Goal: Transaction & Acquisition: Purchase product/service

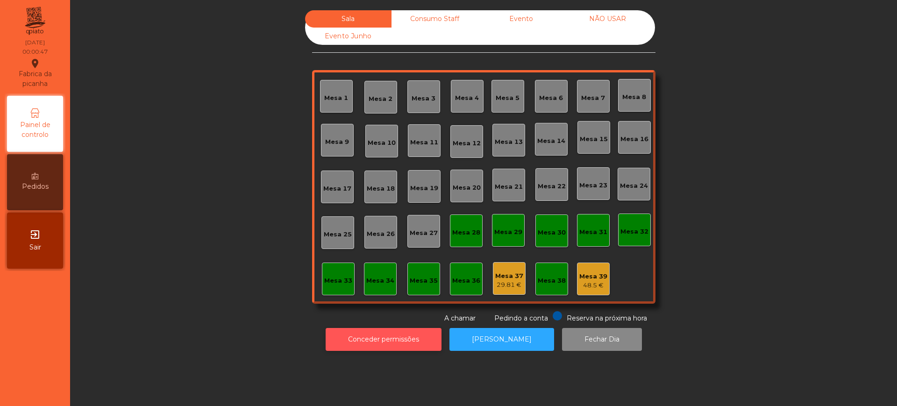
click at [358, 340] on button "Conceder permissões" at bounding box center [384, 339] width 116 height 23
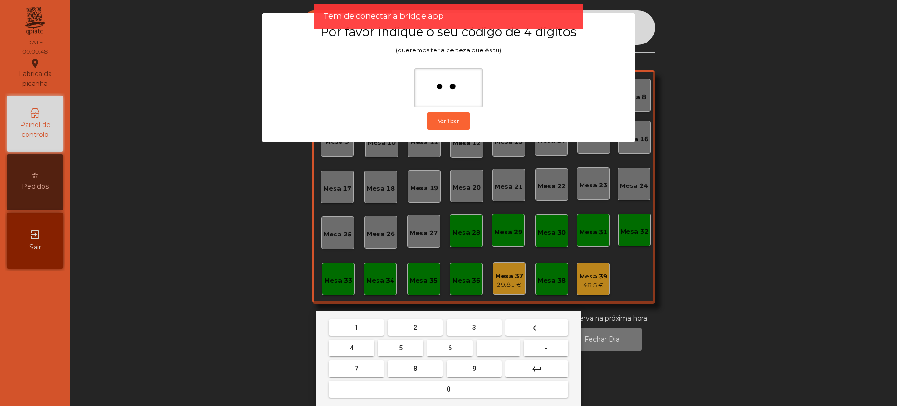
type input "***"
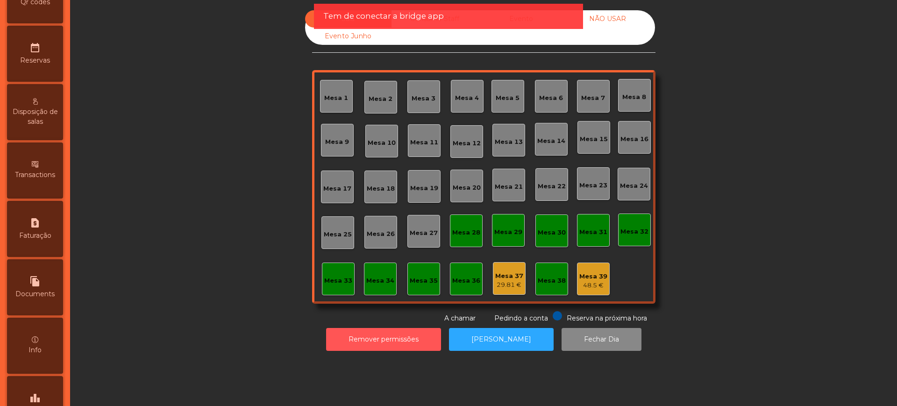
scroll to position [395, 0]
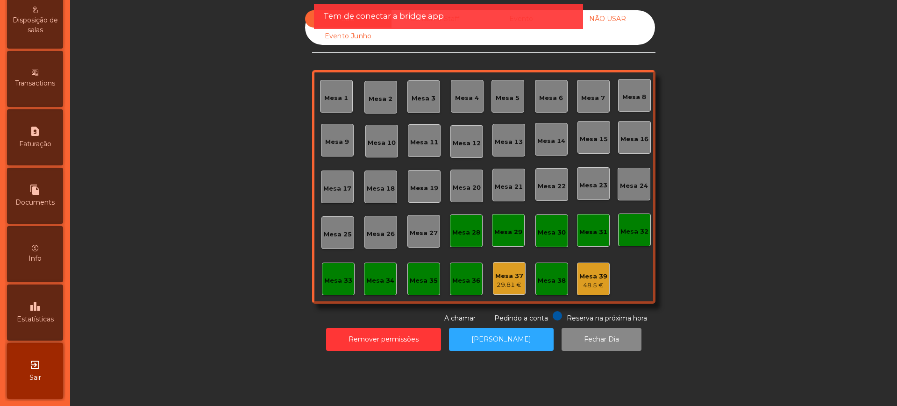
click at [36, 317] on span "Estatísticas" at bounding box center [35, 319] width 37 height 10
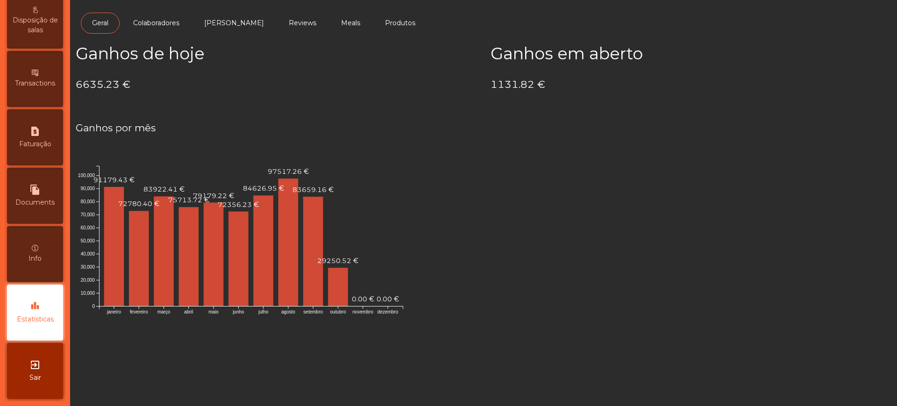
drag, startPoint x: 27, startPoint y: 371, endPoint x: 42, endPoint y: 361, distance: 17.9
click at [27, 371] on div "exit_to_app Sair" at bounding box center [35, 371] width 56 height 56
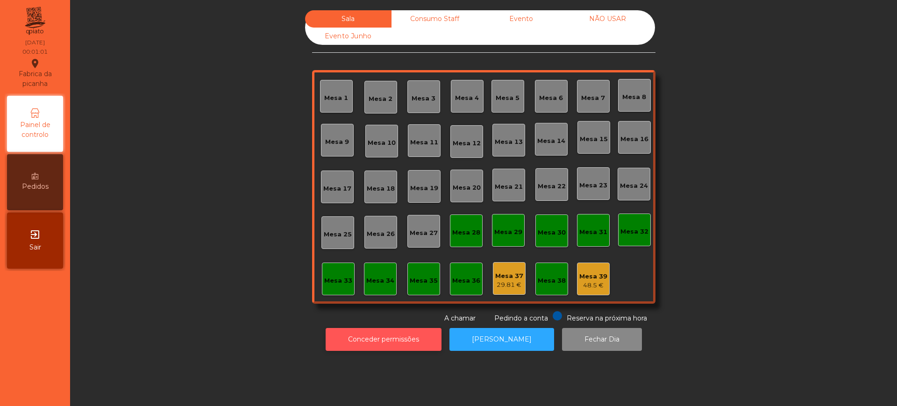
click at [402, 336] on button "Conceder permissões" at bounding box center [384, 339] width 116 height 23
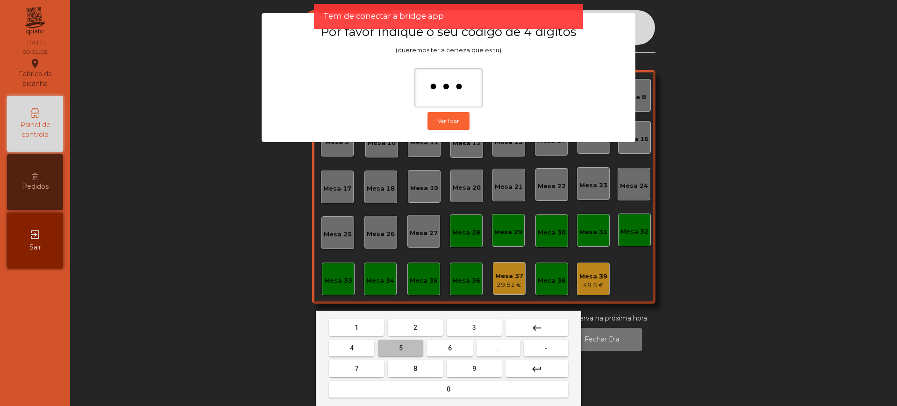
type input "****"
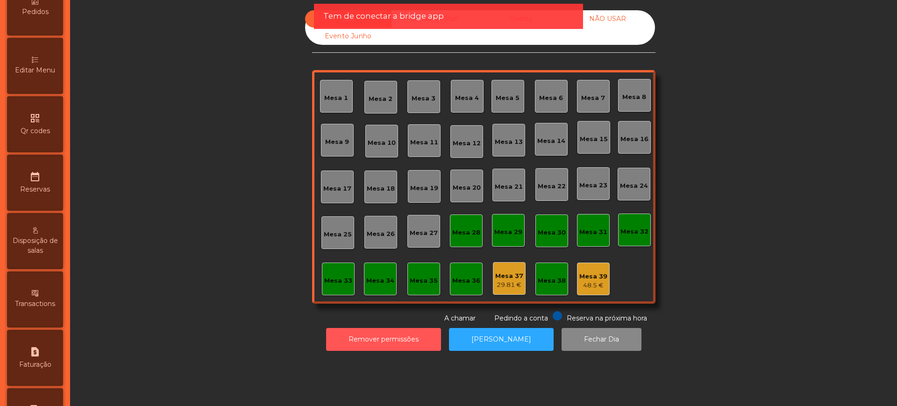
scroll to position [395, 0]
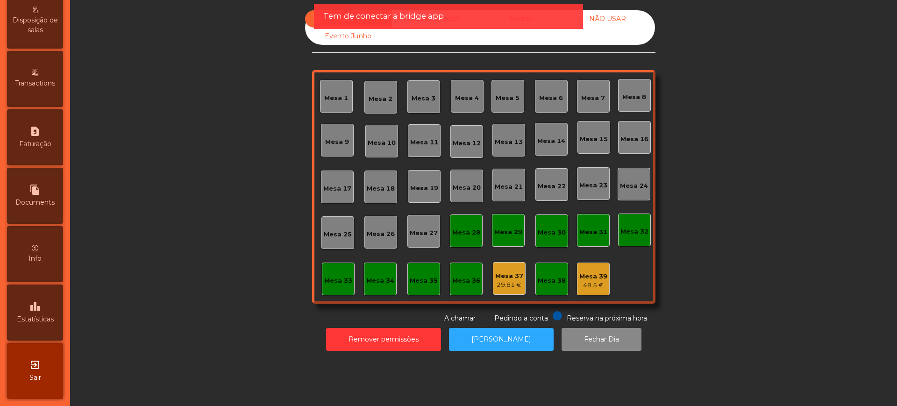
click at [35, 323] on span "Estatísticas" at bounding box center [35, 319] width 37 height 10
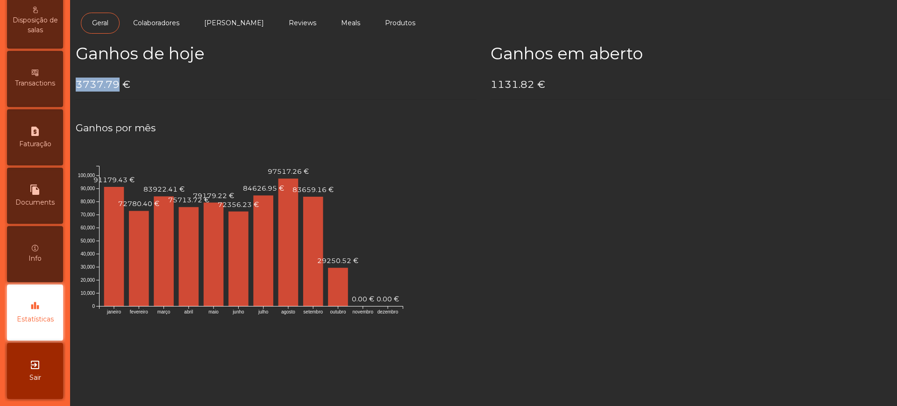
drag, startPoint x: 77, startPoint y: 86, endPoint x: 118, endPoint y: 84, distance: 41.2
click at [118, 84] on h4 "3737.79 €" at bounding box center [276, 85] width 401 height 14
copy h4 "3737.79"
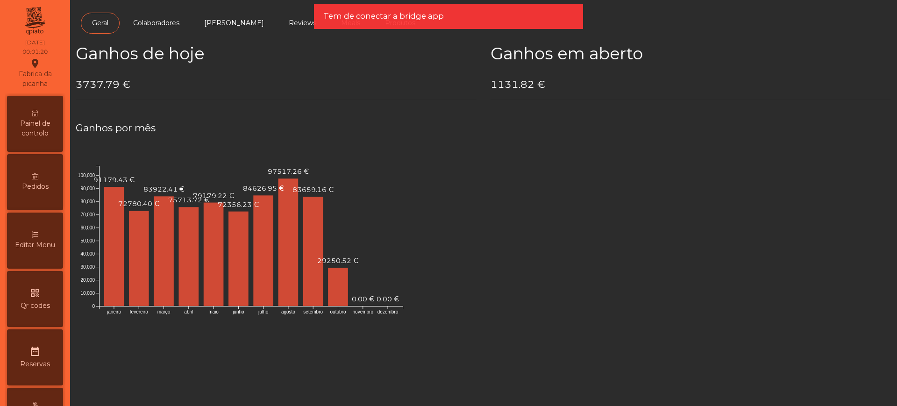
click at [39, 127] on span "Painel de controlo" at bounding box center [34, 129] width 51 height 20
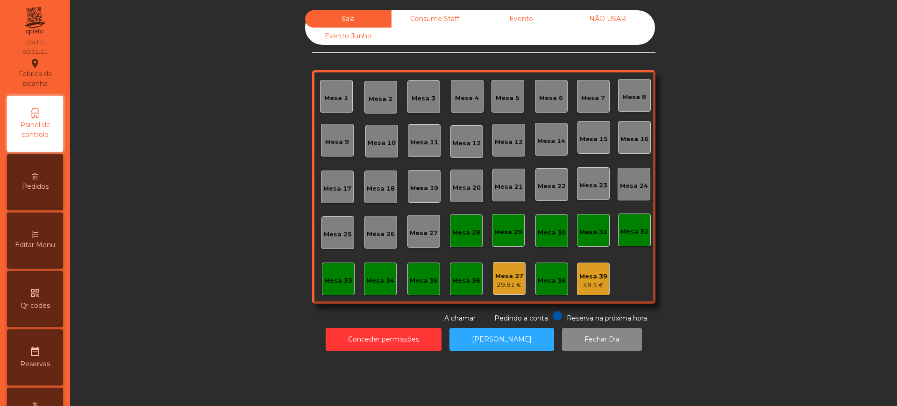
click at [513, 35] on div "Sala Consumo Staff Evento NÃO USAR Evento Junho" at bounding box center [480, 27] width 350 height 35
click at [521, 17] on div "Evento" at bounding box center [521, 18] width 86 height 17
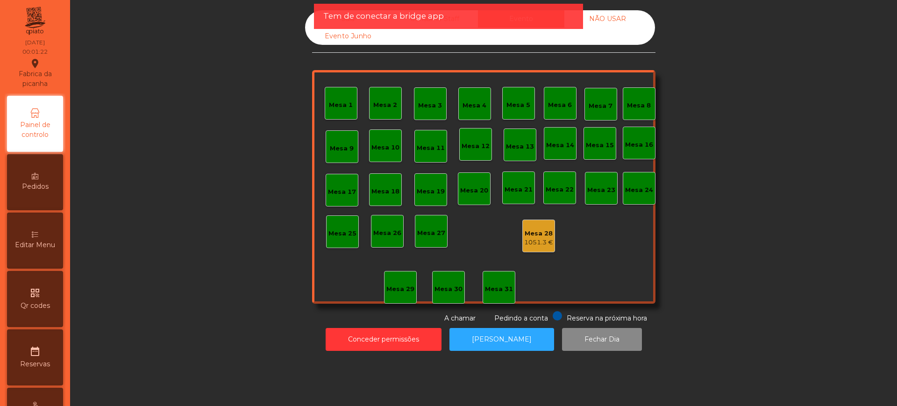
click at [537, 233] on div "Mesa 28" at bounding box center [538, 233] width 29 height 9
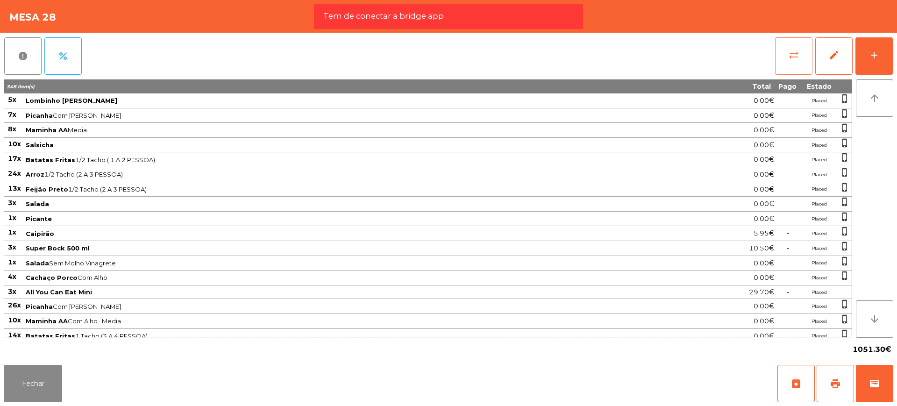
click at [793, 50] on span "sync_alt" at bounding box center [793, 55] width 11 height 11
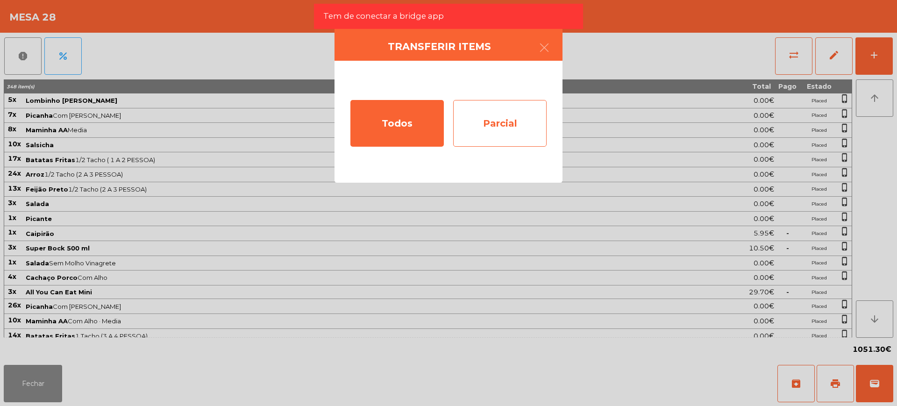
click at [519, 131] on div "Parcial" at bounding box center [499, 123] width 93 height 47
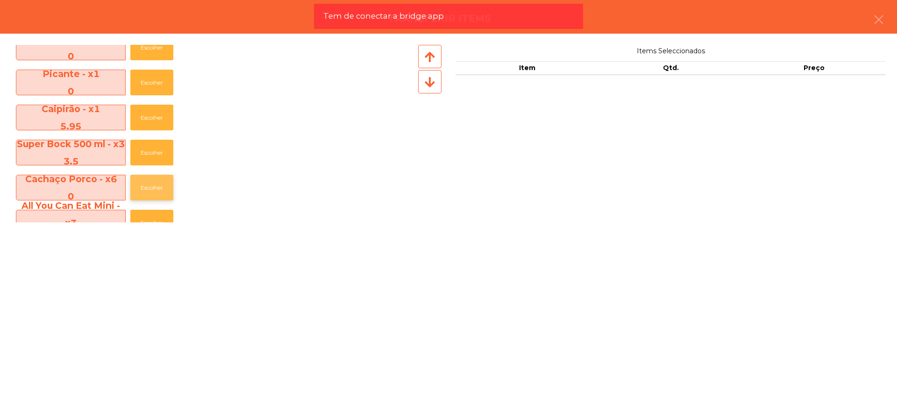
scroll to position [292, 0]
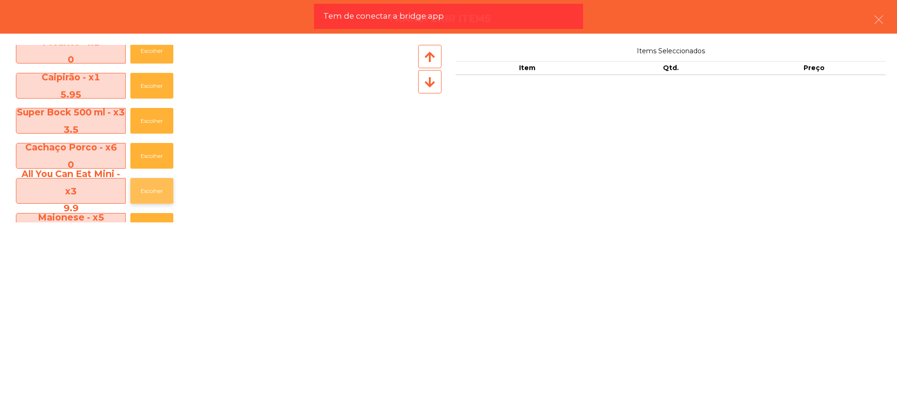
click at [155, 190] on button "Escolher" at bounding box center [151, 191] width 43 height 26
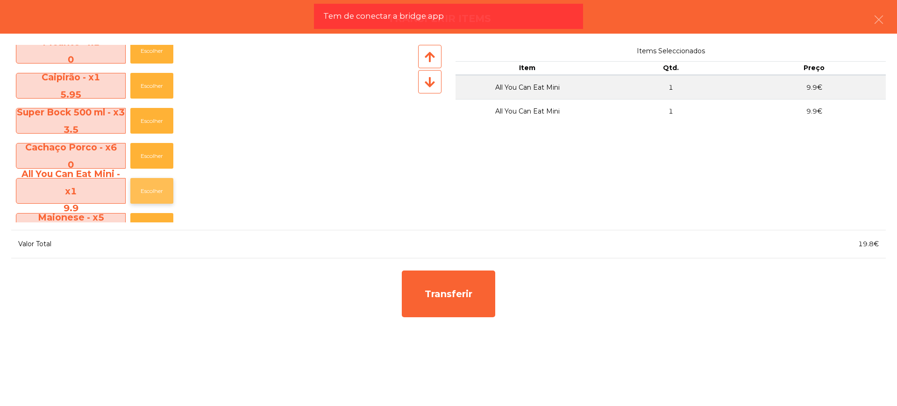
click at [155, 190] on button "Escolher" at bounding box center [151, 191] width 43 height 26
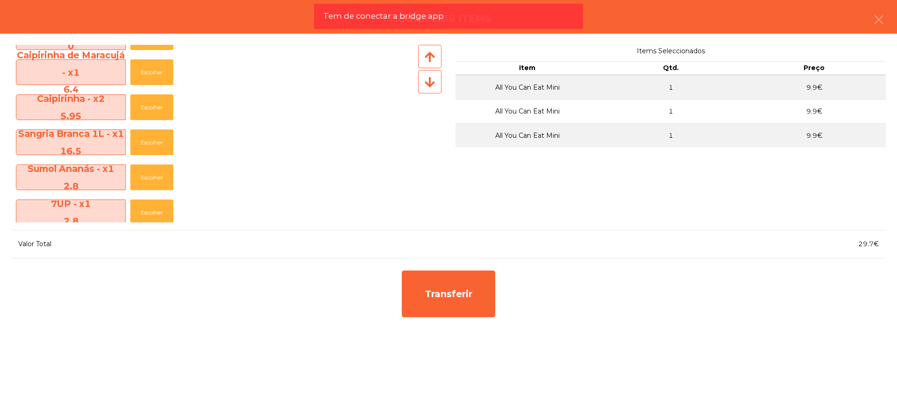
scroll to position [467, 0]
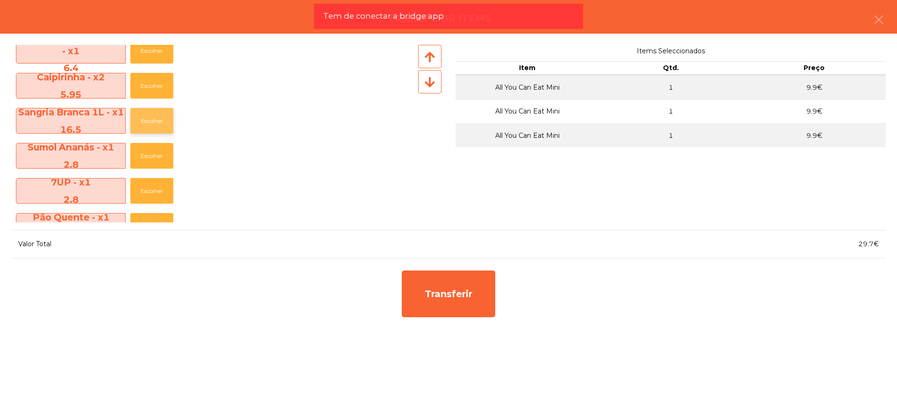
click at [153, 117] on button "Escolher" at bounding box center [151, 121] width 43 height 26
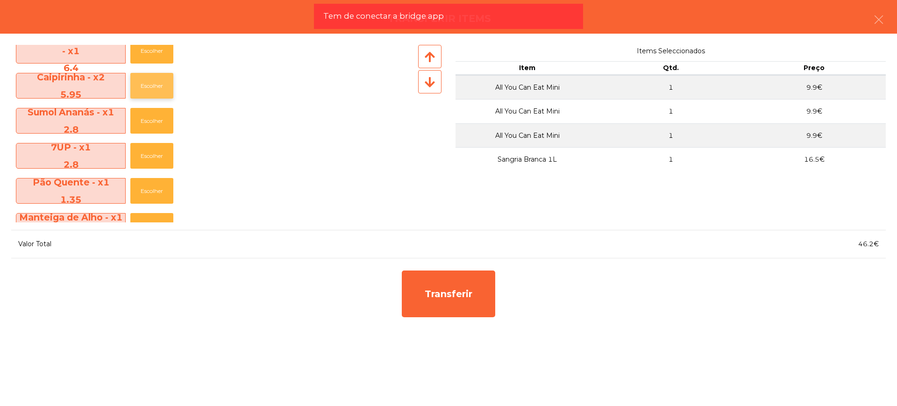
click at [162, 92] on button "Escolher" at bounding box center [151, 86] width 43 height 26
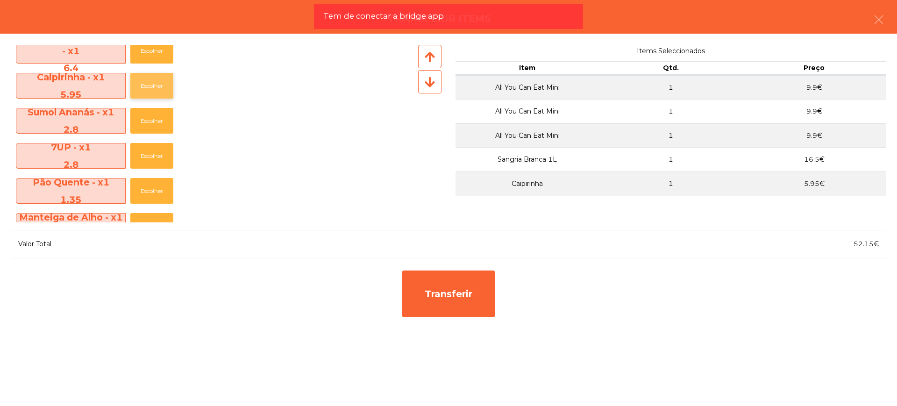
click at [162, 92] on button "Escolher" at bounding box center [151, 86] width 43 height 26
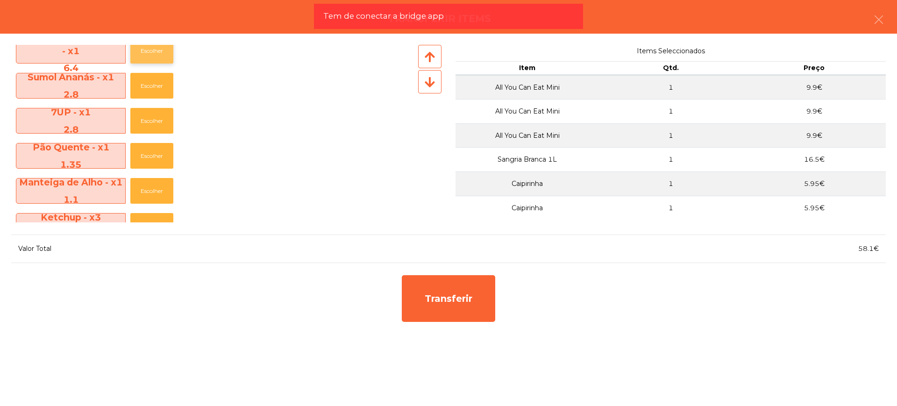
click at [157, 55] on button "Escolher" at bounding box center [151, 51] width 43 height 26
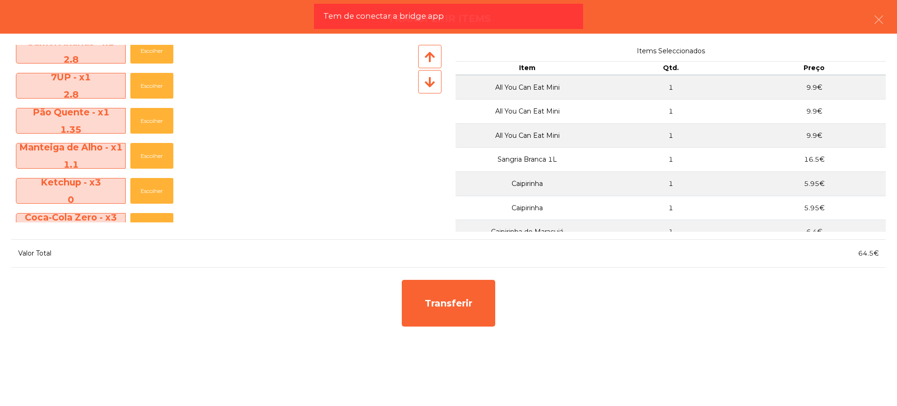
scroll to position [432, 0]
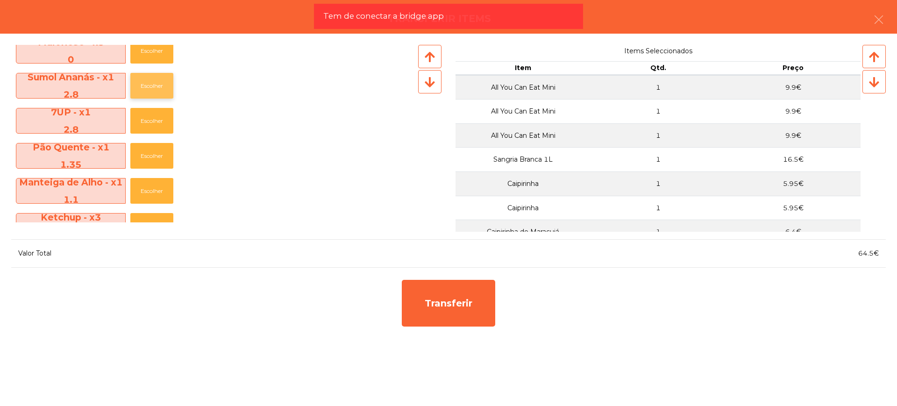
click at [151, 90] on button "Escolher" at bounding box center [151, 86] width 43 height 26
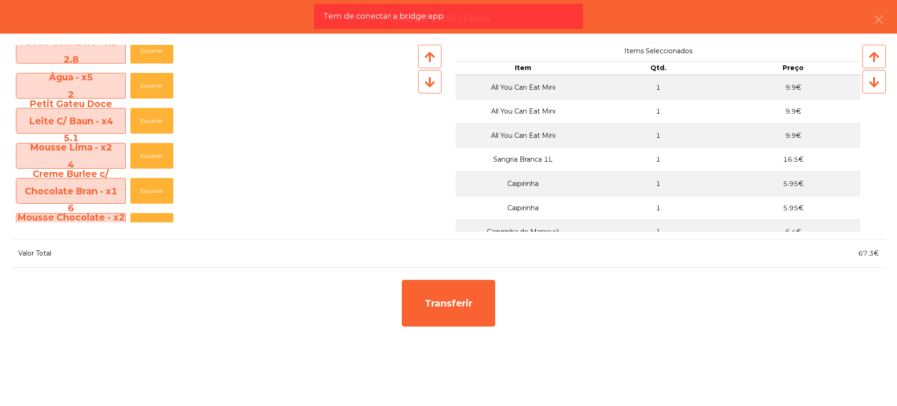
scroll to position [783, 0]
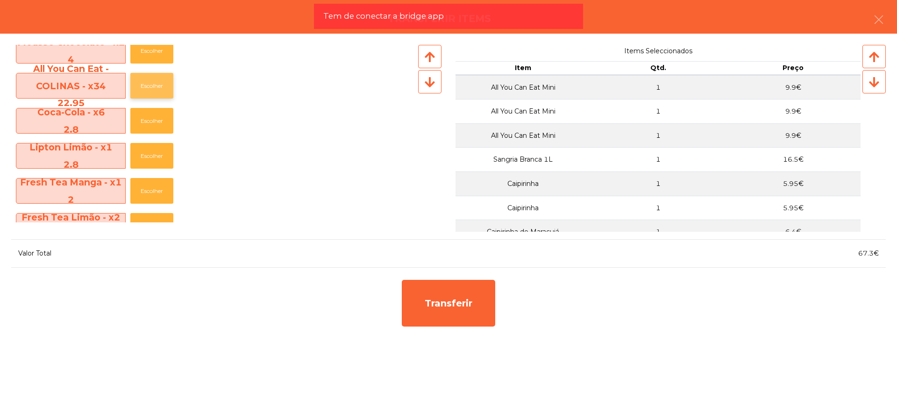
click at [155, 87] on button "Escolher" at bounding box center [151, 86] width 43 height 26
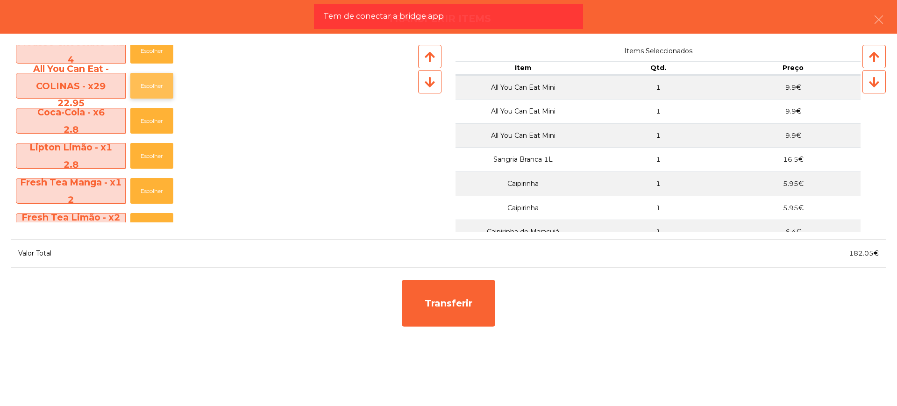
click at [155, 87] on button "Escolher" at bounding box center [151, 86] width 43 height 26
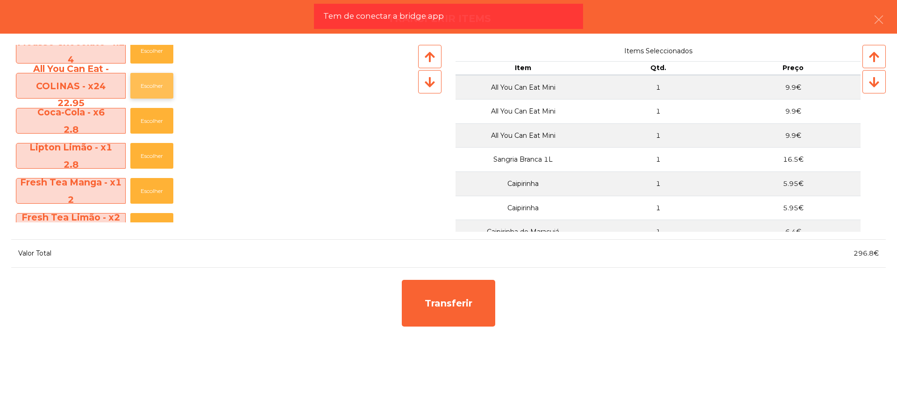
click at [155, 87] on button "Escolher" at bounding box center [151, 86] width 43 height 26
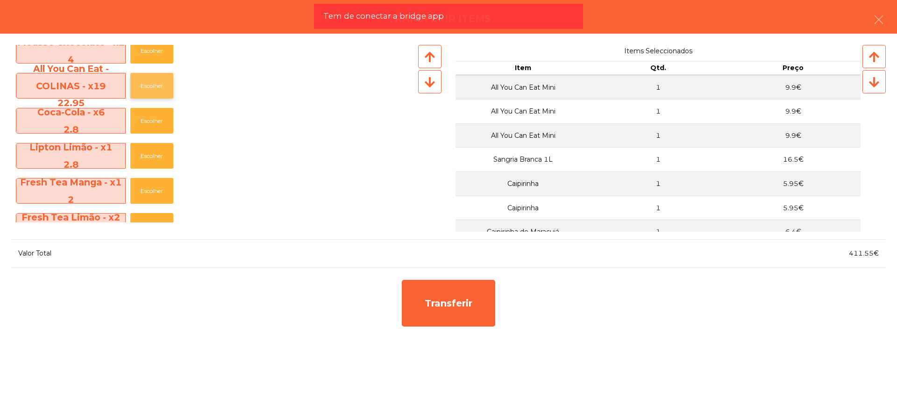
click at [155, 87] on button "Escolher" at bounding box center [151, 86] width 43 height 26
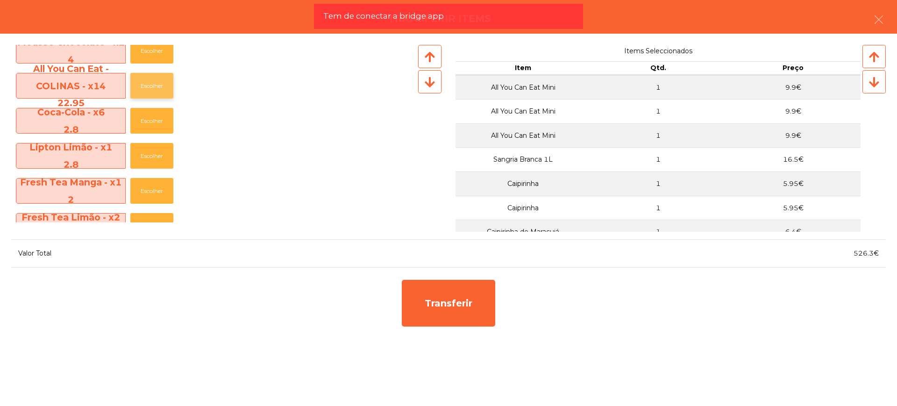
click at [155, 87] on button "Escolher" at bounding box center [151, 86] width 43 height 26
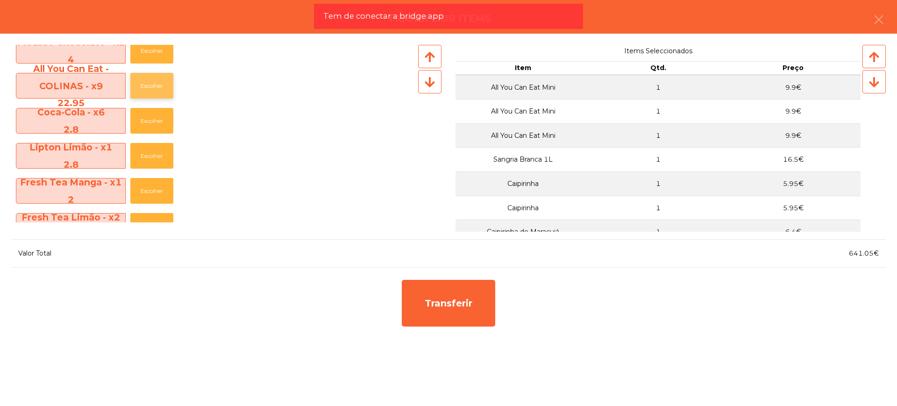
click at [155, 87] on button "Escolher" at bounding box center [151, 86] width 43 height 26
click at [144, 156] on button "Escolher" at bounding box center [151, 156] width 43 height 26
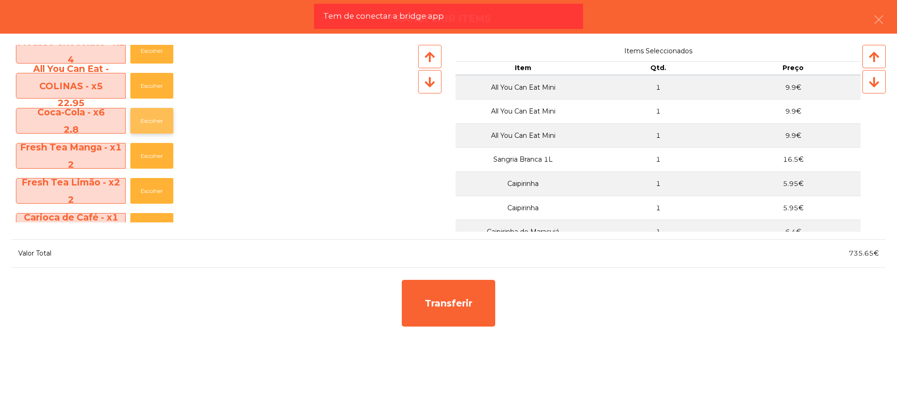
click at [145, 119] on button "Escolher" at bounding box center [151, 121] width 43 height 26
click at [149, 118] on button "Escolher" at bounding box center [151, 121] width 43 height 26
click at [151, 118] on button "Escolher" at bounding box center [151, 121] width 43 height 26
click at [156, 120] on button "Escolher" at bounding box center [151, 121] width 43 height 26
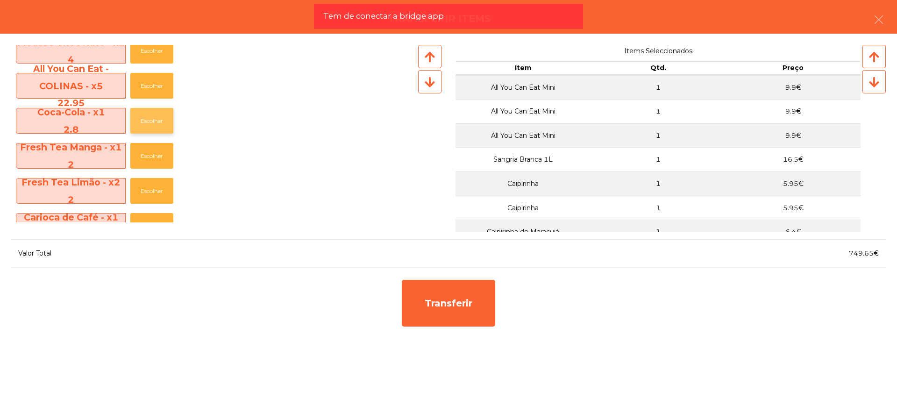
click at [157, 120] on button "Escolher" at bounding box center [151, 121] width 43 height 26
click at [156, 125] on button "Escolher" at bounding box center [151, 121] width 43 height 26
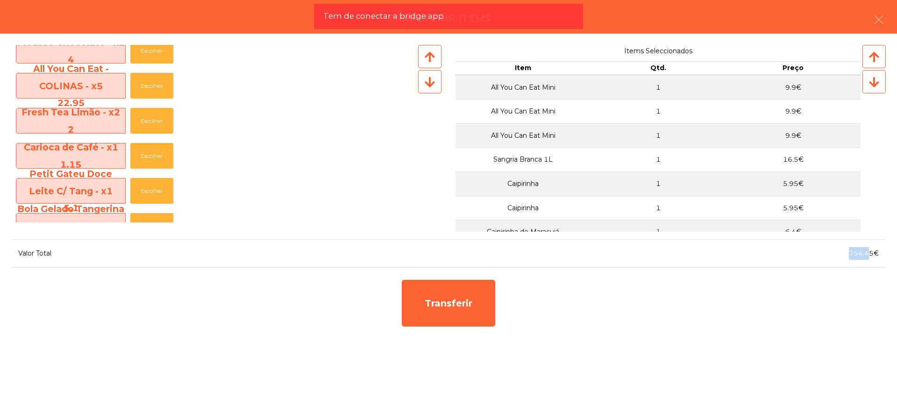
drag, startPoint x: 847, startPoint y: 254, endPoint x: 872, endPoint y: 256, distance: 24.4
click at [872, 256] on div "754.45€" at bounding box center [667, 253] width 437 height 13
click at [872, 256] on span "754.45€" at bounding box center [864, 253] width 30 height 8
drag, startPoint x: 873, startPoint y: 253, endPoint x: 851, endPoint y: 255, distance: 22.6
click at [851, 255] on span "754.45€" at bounding box center [864, 253] width 30 height 8
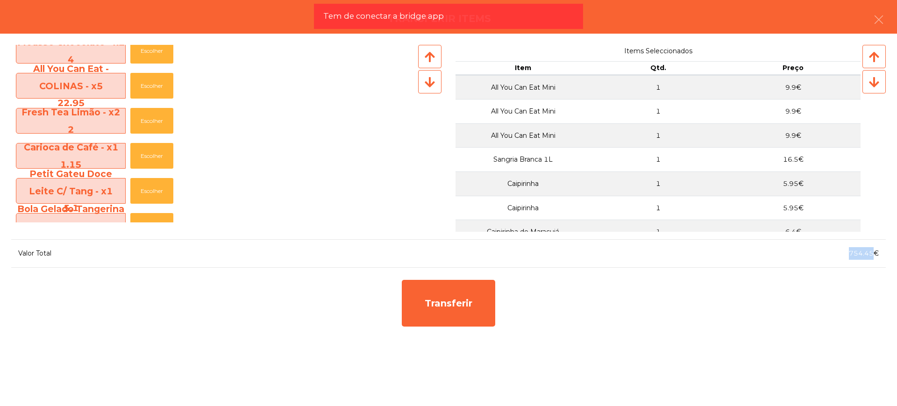
copy span "754.45"
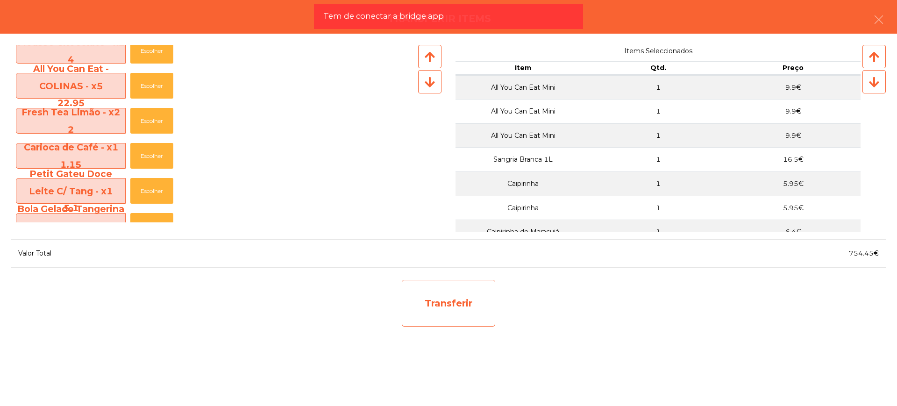
click at [445, 315] on div "Transferir" at bounding box center [448, 303] width 93 height 47
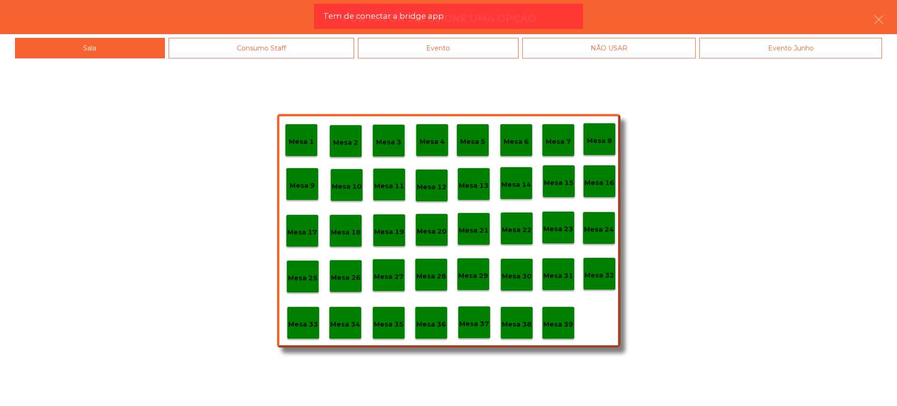
click at [473, 277] on p "Mesa 29" at bounding box center [473, 276] width 30 height 11
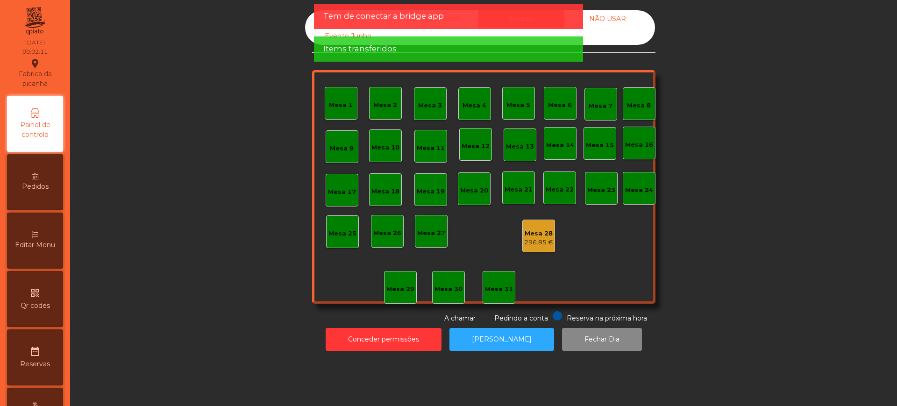
click at [549, 235] on div "Mesa 1 Mesa 2 Mesa 3 Mesa 4 Mesa 5 Mesa 6 Mesa 7 Mesa 8 [GEOGRAPHIC_DATA] 9 [GE…" at bounding box center [483, 187] width 343 height 234
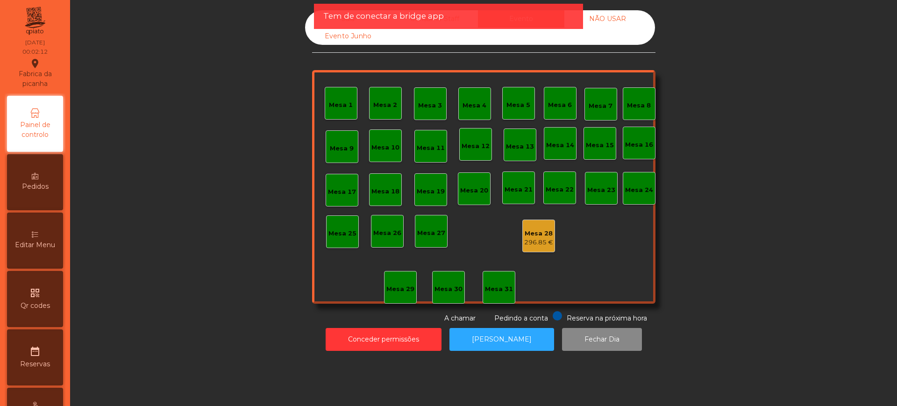
click at [553, 274] on div "Mesa 1 Mesa 2 Mesa 3 Mesa 4 Mesa 5 Mesa 6 Mesa 7 Mesa 8 [GEOGRAPHIC_DATA] 9 [GE…" at bounding box center [483, 187] width 343 height 234
click at [534, 242] on div "296.85 €" at bounding box center [538, 242] width 29 height 9
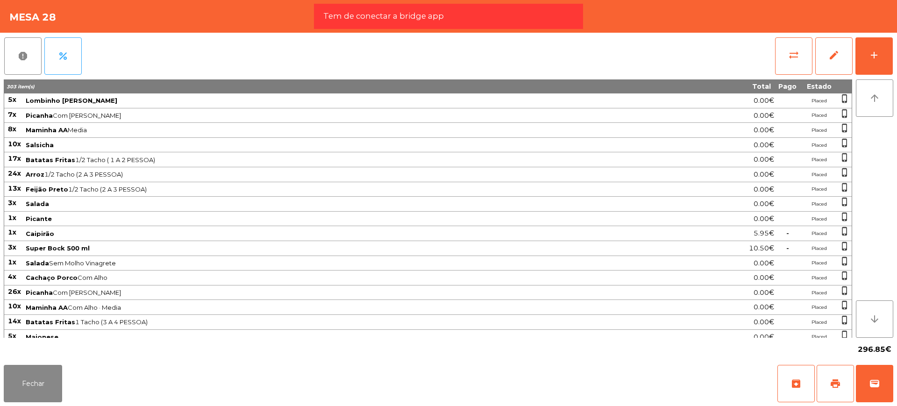
drag, startPoint x: 858, startPoint y: 348, endPoint x: 889, endPoint y: 354, distance: 31.1
click at [889, 354] on span "296.85€" at bounding box center [875, 350] width 34 height 14
click at [882, 346] on span "296.85€" at bounding box center [875, 350] width 34 height 14
drag, startPoint x: 883, startPoint y: 347, endPoint x: 859, endPoint y: 350, distance: 24.4
click at [859, 350] on span "296.85€" at bounding box center [875, 350] width 34 height 14
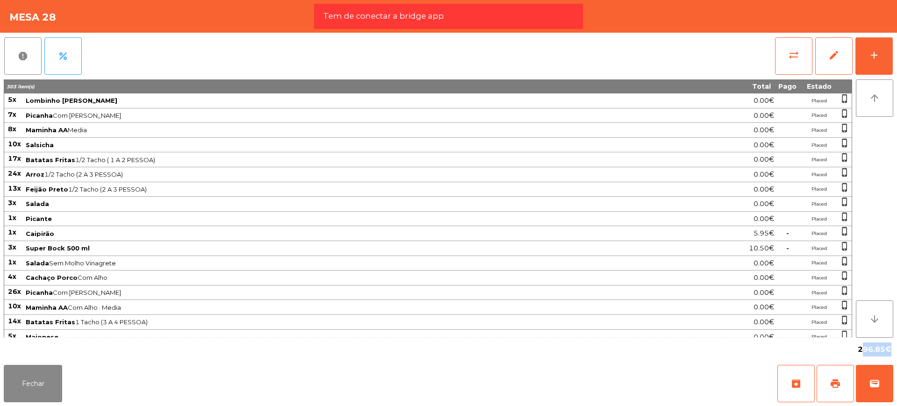
copy span "296.85"
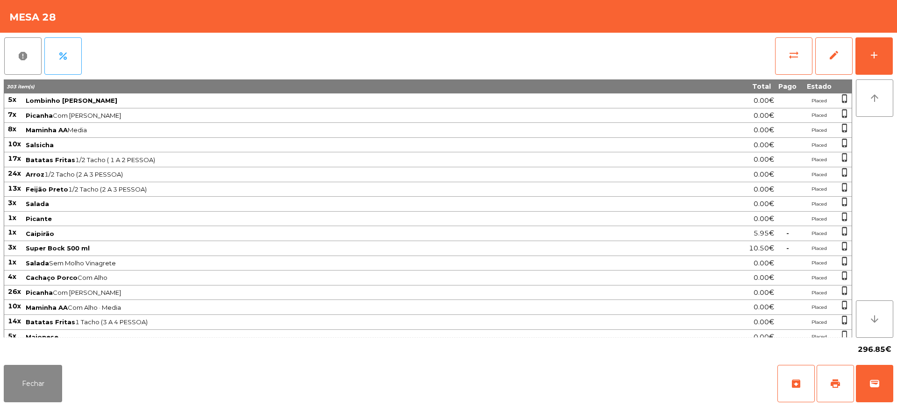
click at [9, 100] on span "5x" at bounding box center [12, 99] width 8 height 8
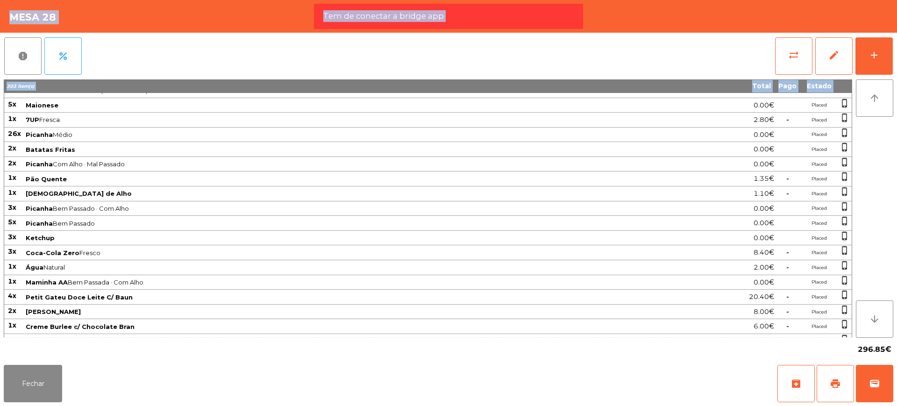
scroll to position [792, 0]
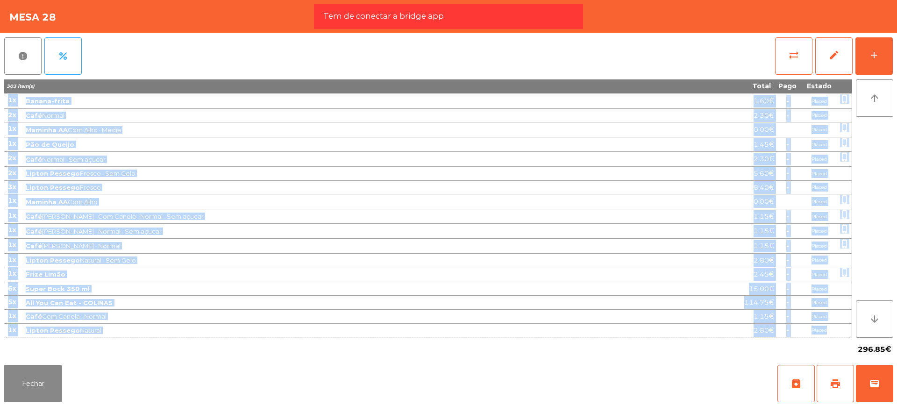
drag, startPoint x: 9, startPoint y: 100, endPoint x: 835, endPoint y: 330, distance: 857.0
copy tbody "0l Ipsumdol Sitame Consectet 2.56€ Adipis elits_doeius 8t Incidid Utl Etdo · Ma…"
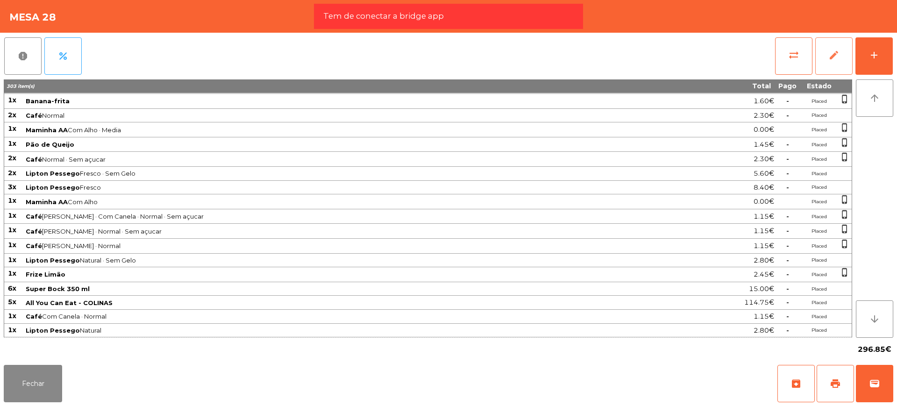
click at [838, 54] on span "edit" at bounding box center [834, 55] width 11 height 11
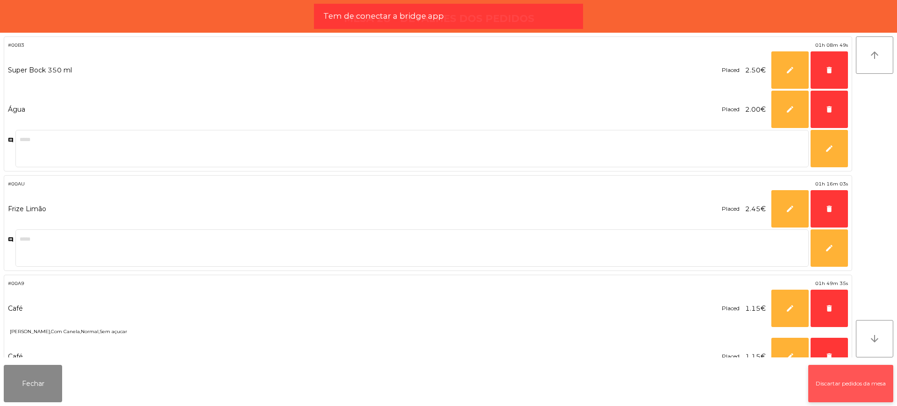
click at [836, 385] on button "Discartar pedidos da mesa" at bounding box center [850, 383] width 85 height 37
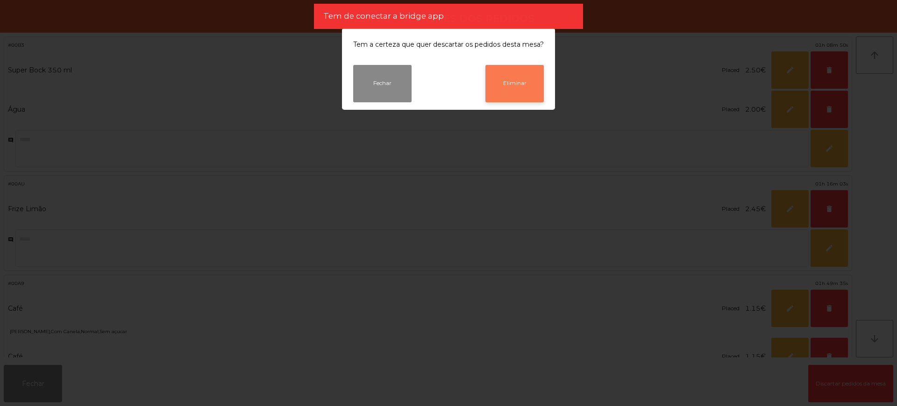
click at [512, 83] on button "Eliminar" at bounding box center [515, 83] width 58 height 37
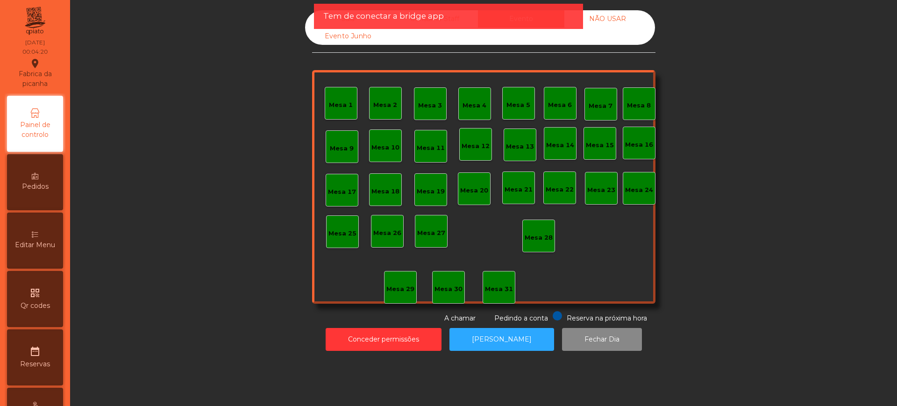
click at [314, 20] on div "Tem de conectar a bridge app" at bounding box center [448, 16] width 269 height 25
click at [311, 17] on div "Sala" at bounding box center [348, 18] width 86 height 17
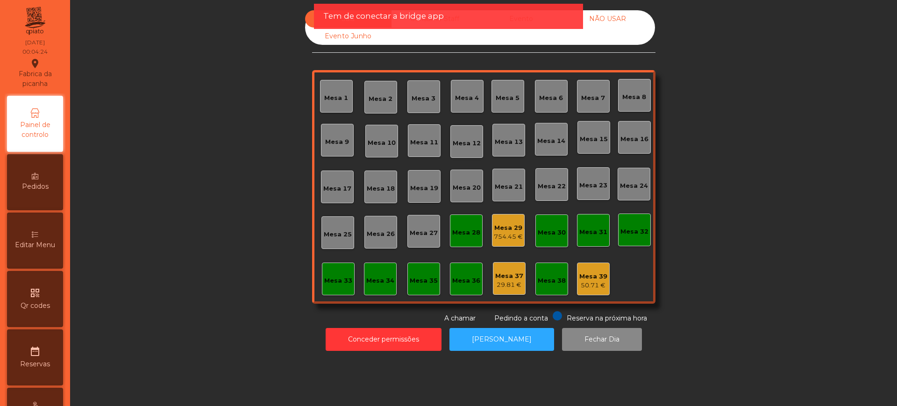
click at [504, 228] on div "Mesa 29" at bounding box center [508, 227] width 29 height 9
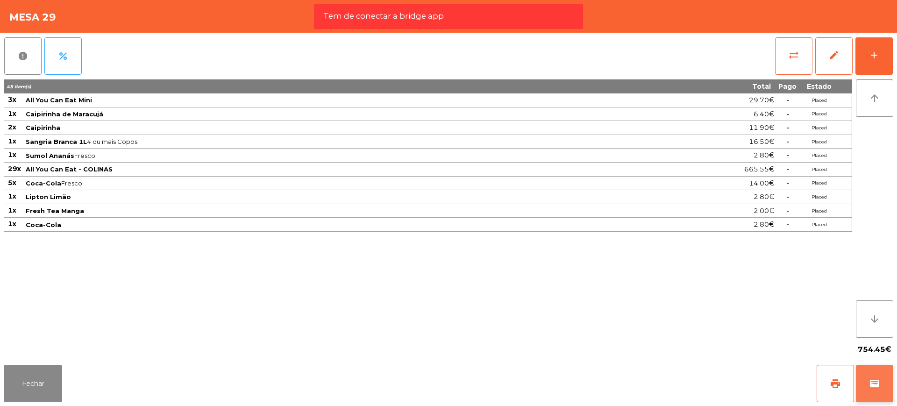
click at [883, 386] on button "wallet" at bounding box center [874, 383] width 37 height 37
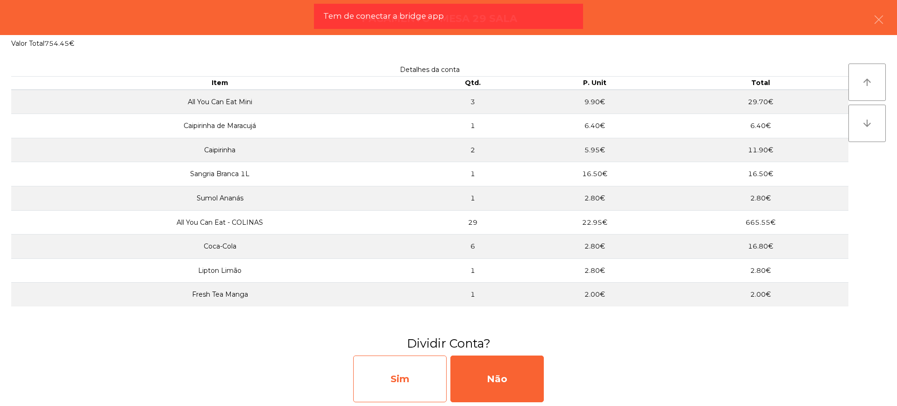
click at [418, 377] on div "Sim" at bounding box center [399, 379] width 93 height 47
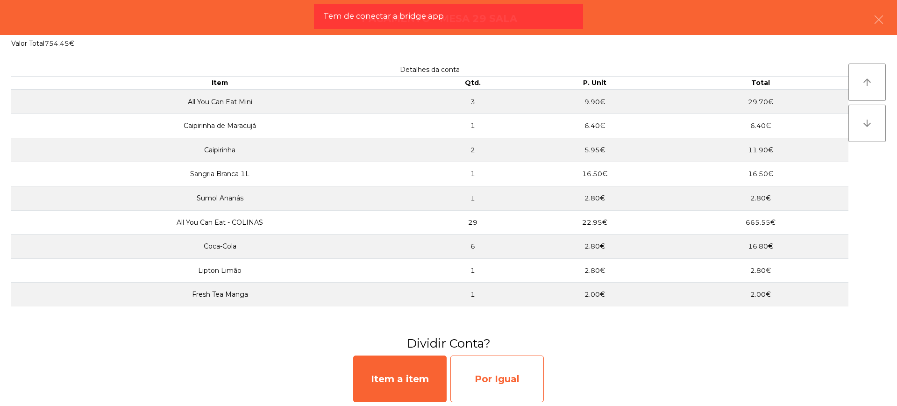
click at [506, 377] on div "Por Igual" at bounding box center [496, 379] width 93 height 47
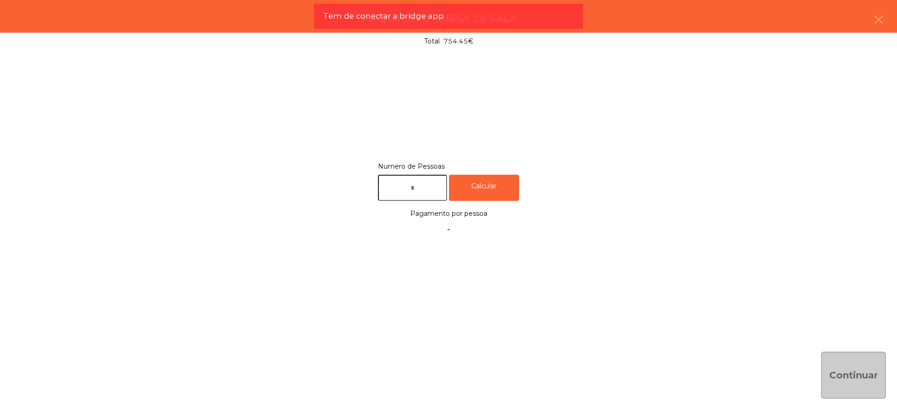
click at [405, 187] on input "text" at bounding box center [412, 188] width 69 height 27
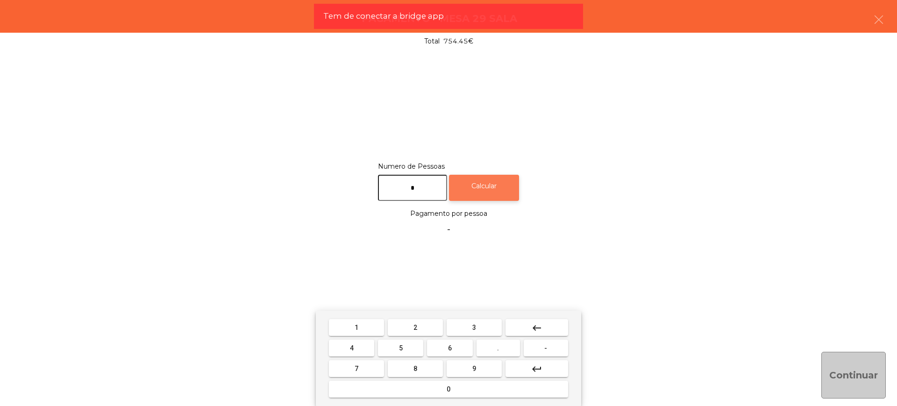
type input "*"
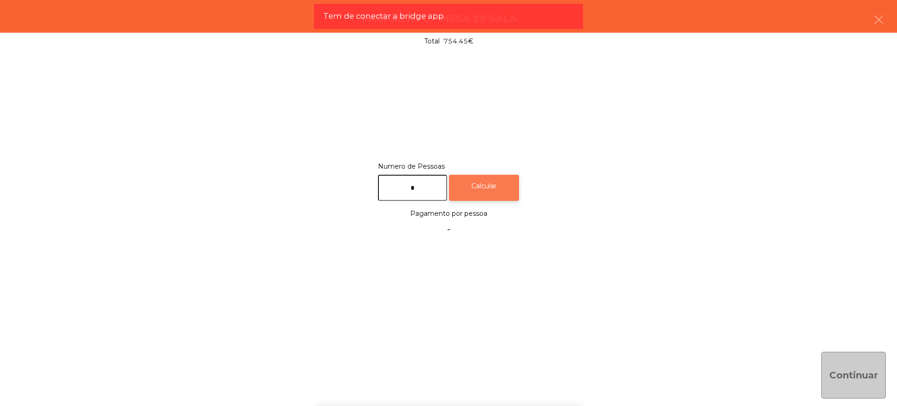
click at [512, 188] on div "Calcular" at bounding box center [484, 188] width 70 height 27
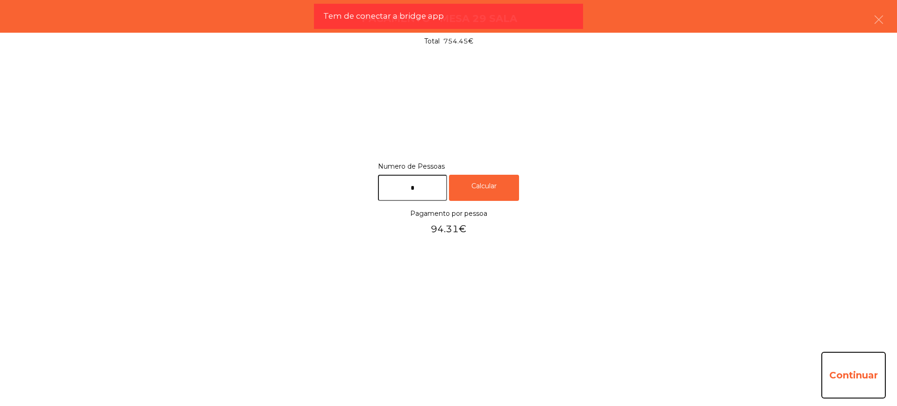
click at [855, 384] on button "Continuar" at bounding box center [854, 375] width 64 height 47
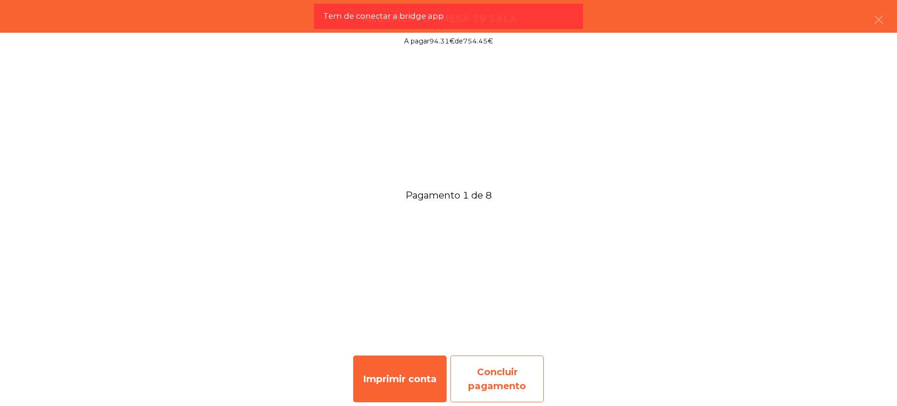
click at [477, 379] on div "Concluir pagamento" at bounding box center [496, 379] width 93 height 47
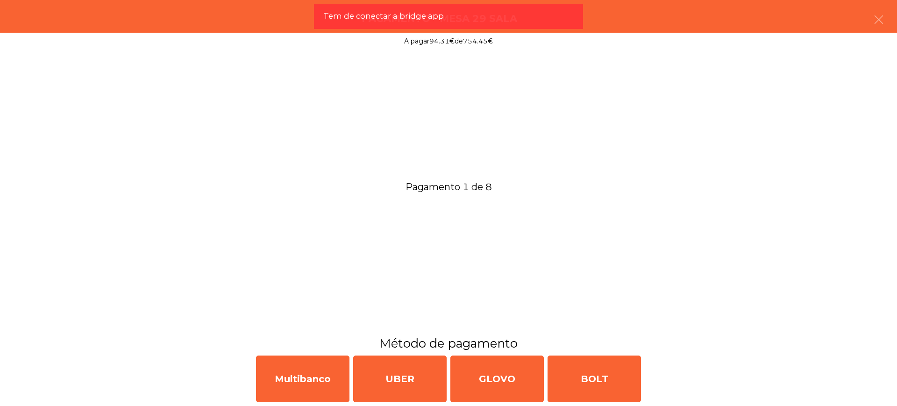
click at [352, 369] on div "Multibanco UBER GLOVO BOLT" at bounding box center [448, 379] width 897 height 54
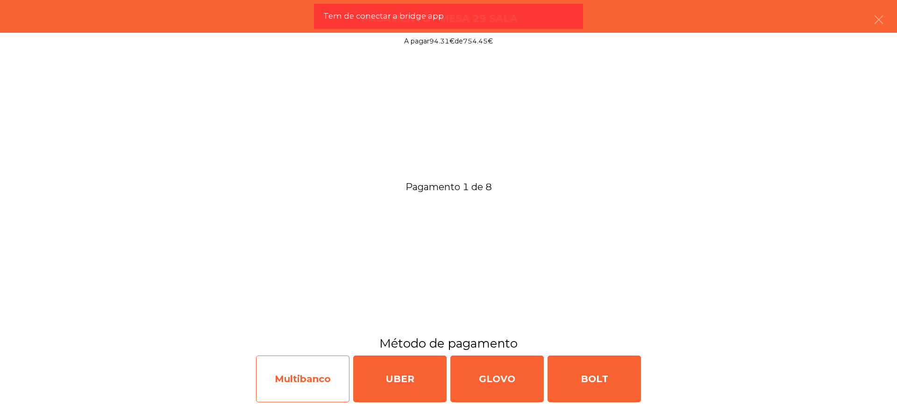
click at [330, 376] on div "Multibanco" at bounding box center [302, 379] width 93 height 47
select select "**"
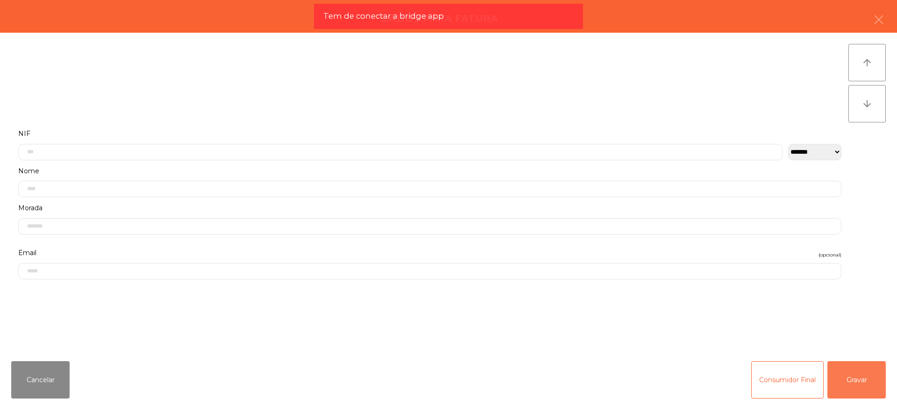
click at [849, 379] on button "Gravar" at bounding box center [857, 379] width 58 height 37
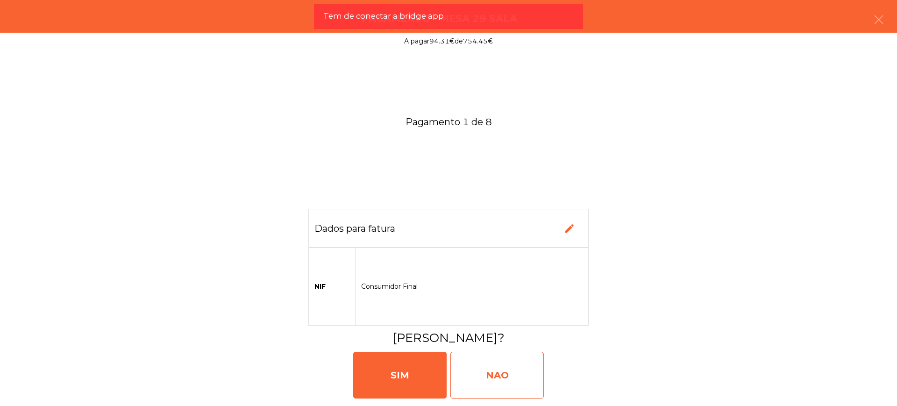
click at [524, 375] on div "NAO" at bounding box center [496, 375] width 93 height 47
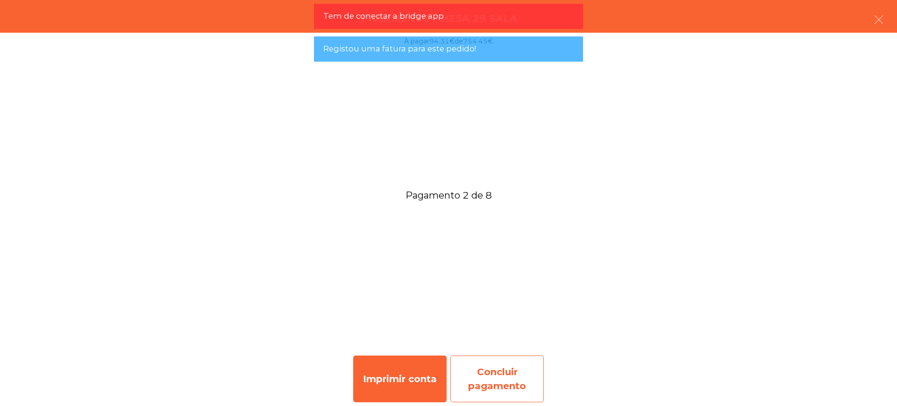
click at [500, 374] on div "Concluir pagamento" at bounding box center [496, 379] width 93 height 47
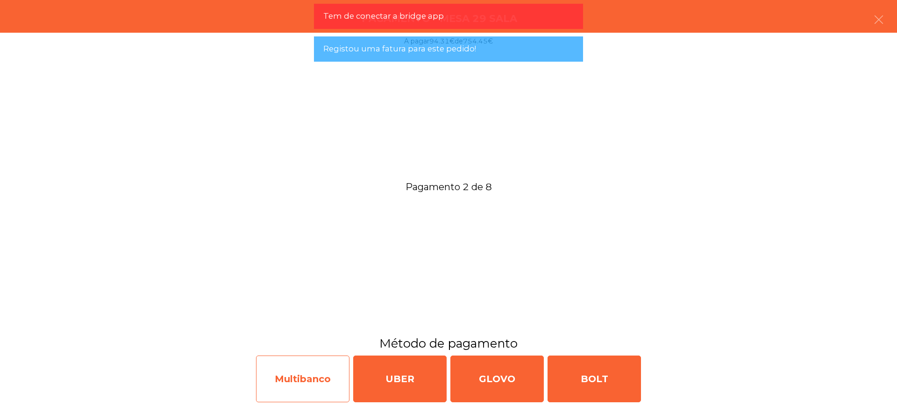
drag, startPoint x: 248, startPoint y: 372, endPoint x: 272, endPoint y: 370, distance: 24.8
click at [248, 372] on div "Multibanco UBER GLOVO BOLT" at bounding box center [448, 379] width 897 height 54
click at [282, 372] on div "Multibanco" at bounding box center [302, 379] width 93 height 47
select select "**"
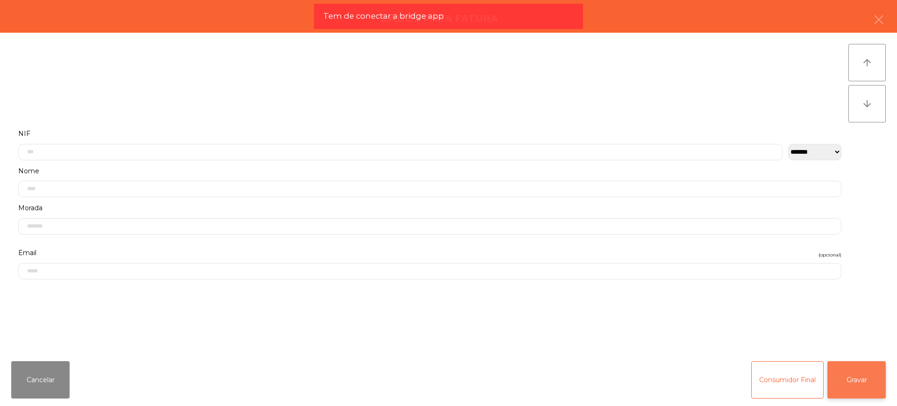
click at [858, 375] on button "Gravar" at bounding box center [857, 379] width 58 height 37
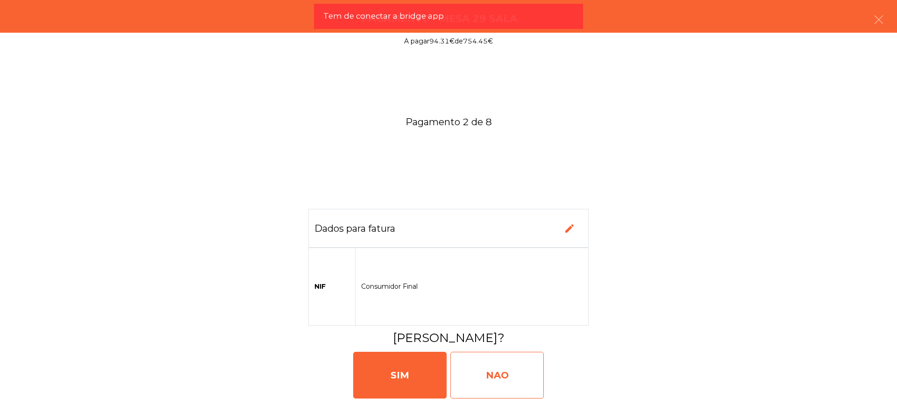
click at [507, 373] on div "NAO" at bounding box center [496, 375] width 93 height 47
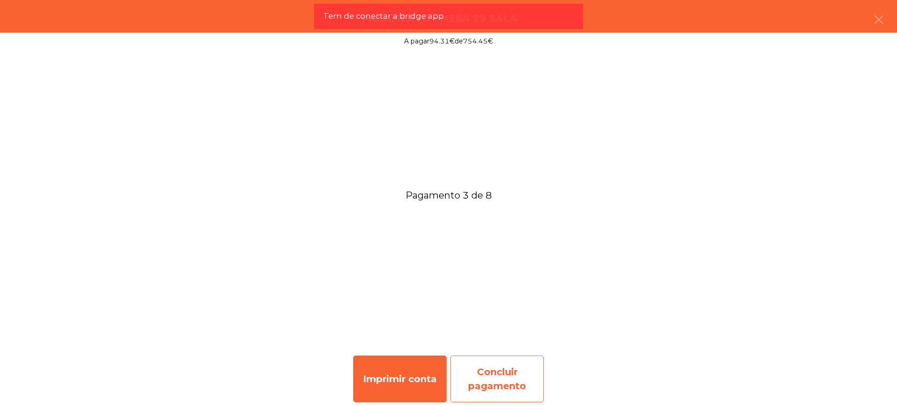
click at [523, 384] on div "Concluir pagamento" at bounding box center [496, 379] width 93 height 47
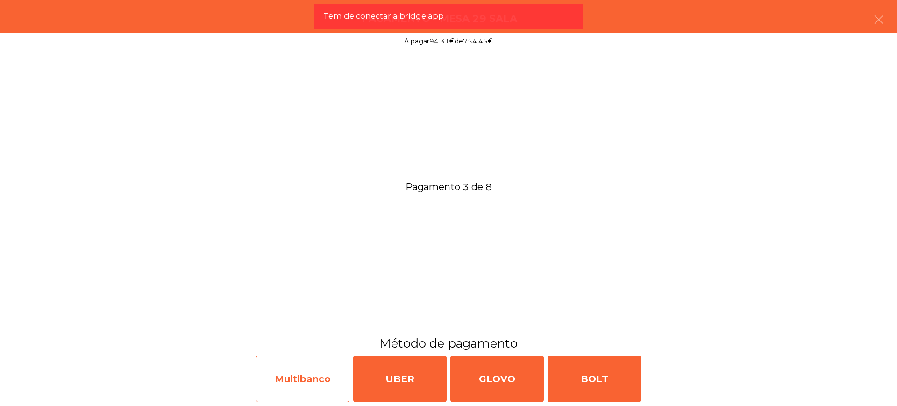
drag, startPoint x: 319, startPoint y: 382, endPoint x: 342, endPoint y: 378, distance: 23.7
click at [342, 378] on div "Multibanco" at bounding box center [302, 379] width 93 height 47
select select "**"
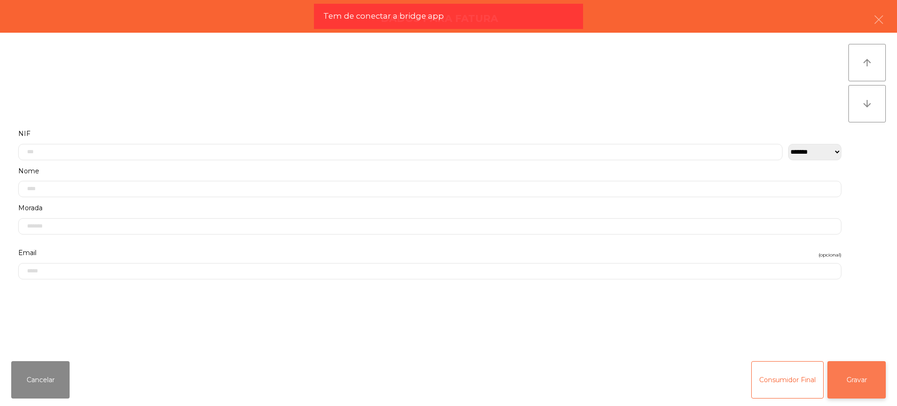
click at [851, 381] on button "Gravar" at bounding box center [857, 379] width 58 height 37
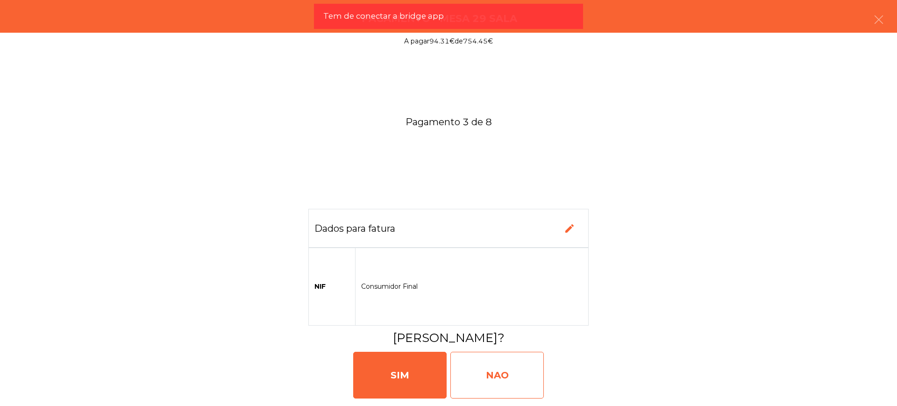
click at [500, 375] on div "NAO" at bounding box center [496, 375] width 93 height 47
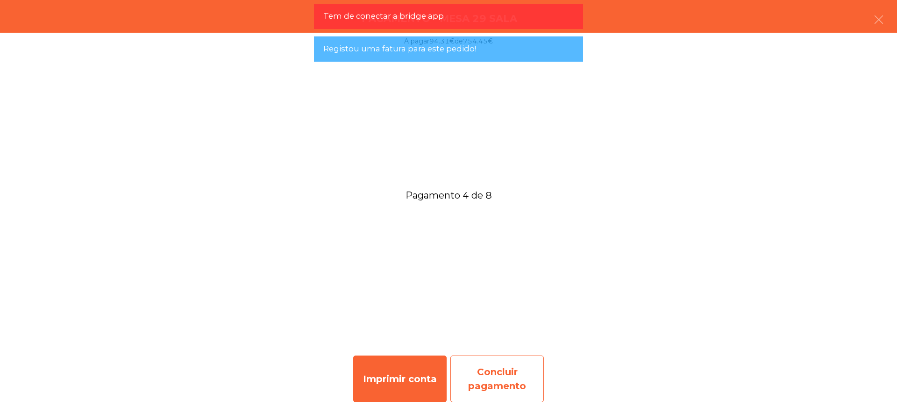
click at [515, 379] on div "Concluir pagamento" at bounding box center [496, 379] width 93 height 47
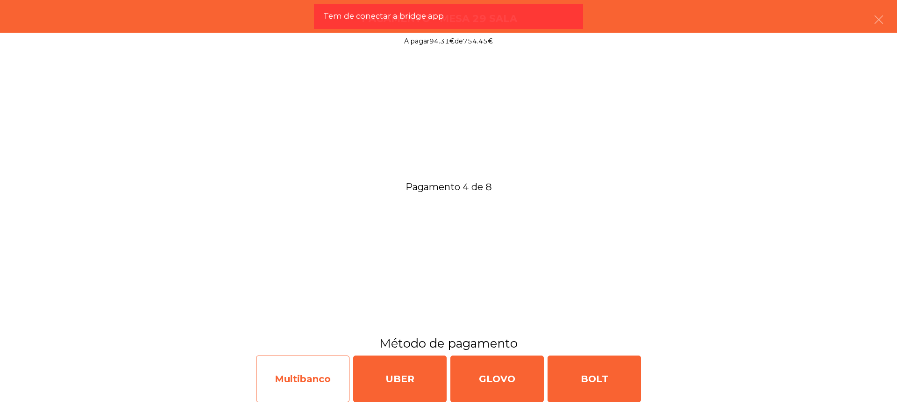
click at [316, 378] on div "Multibanco" at bounding box center [302, 379] width 93 height 47
select select "**"
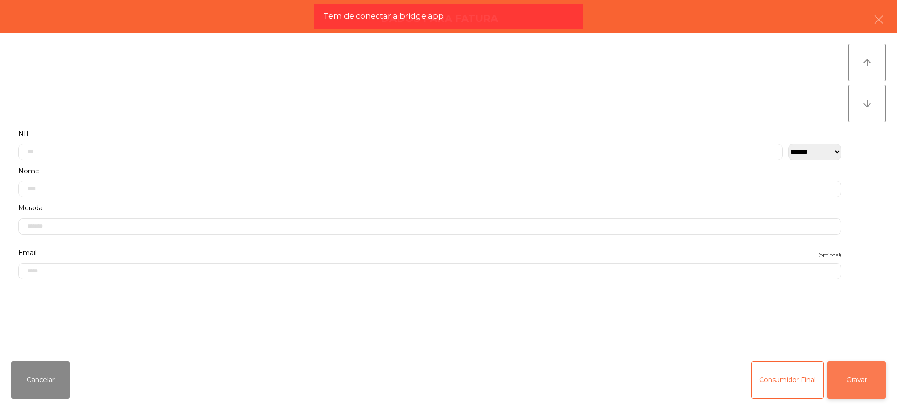
click at [855, 378] on button "Gravar" at bounding box center [857, 379] width 58 height 37
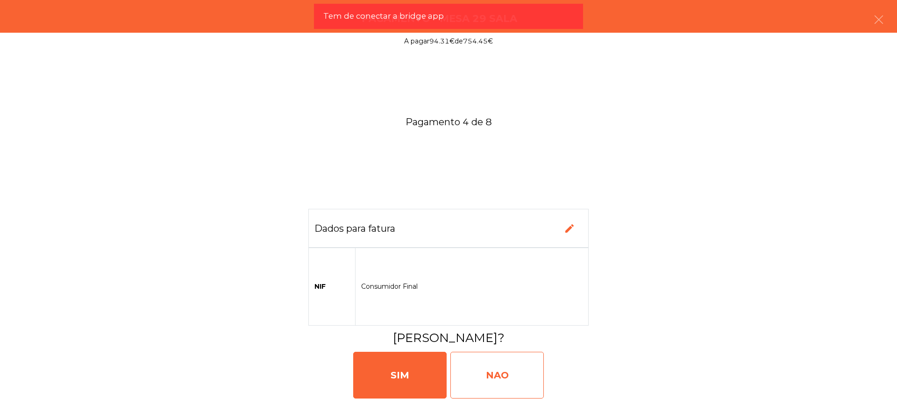
click at [530, 374] on div "NAO" at bounding box center [496, 375] width 93 height 47
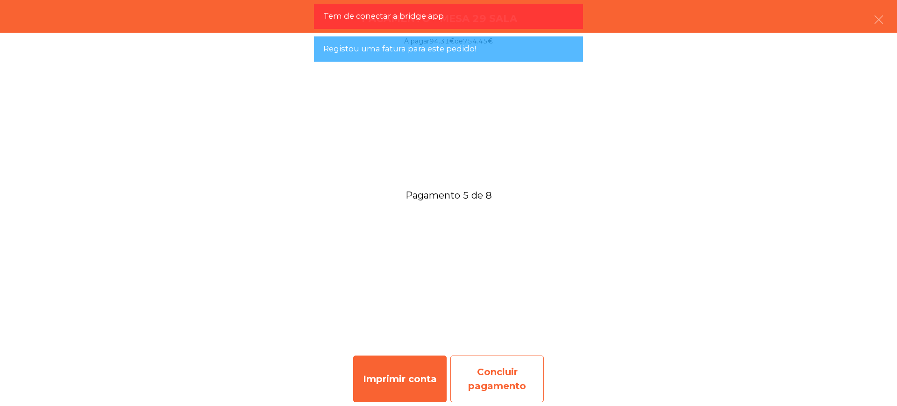
click at [501, 372] on div "Concluir pagamento" at bounding box center [496, 379] width 93 height 47
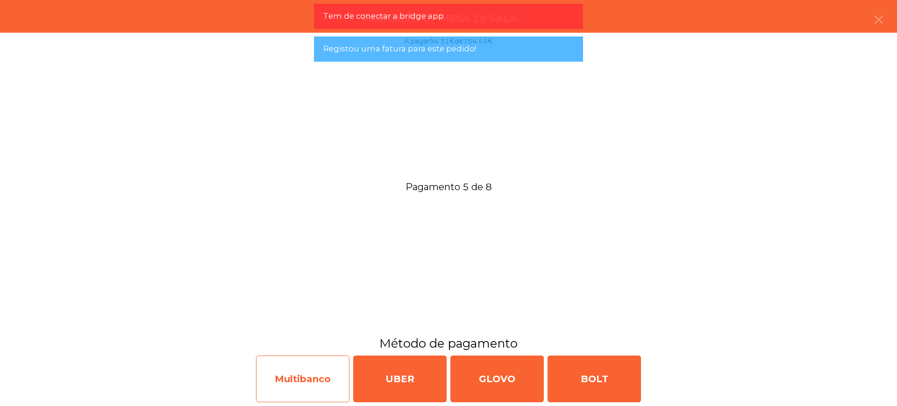
click at [326, 375] on div "Multibanco" at bounding box center [302, 379] width 93 height 47
select select "**"
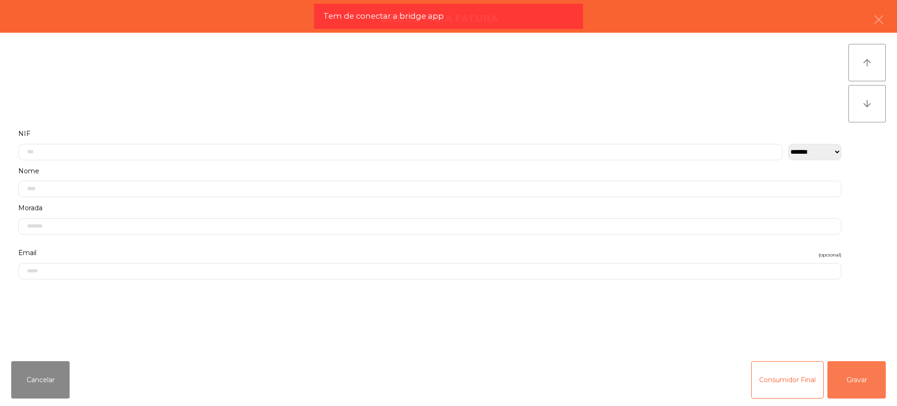
drag, startPoint x: 857, startPoint y: 378, endPoint x: 820, endPoint y: 377, distance: 36.9
click at [858, 378] on button "Gravar" at bounding box center [857, 379] width 58 height 37
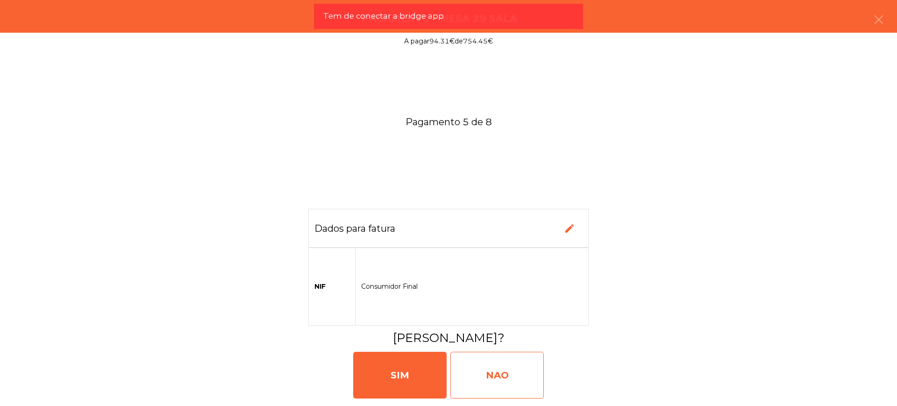
click at [520, 374] on div "NAO" at bounding box center [496, 375] width 93 height 47
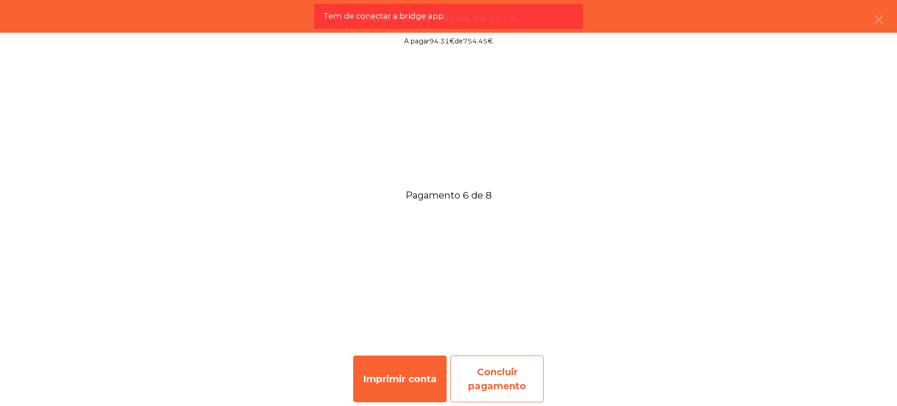
click at [489, 376] on div "Concluir pagamento" at bounding box center [496, 379] width 93 height 47
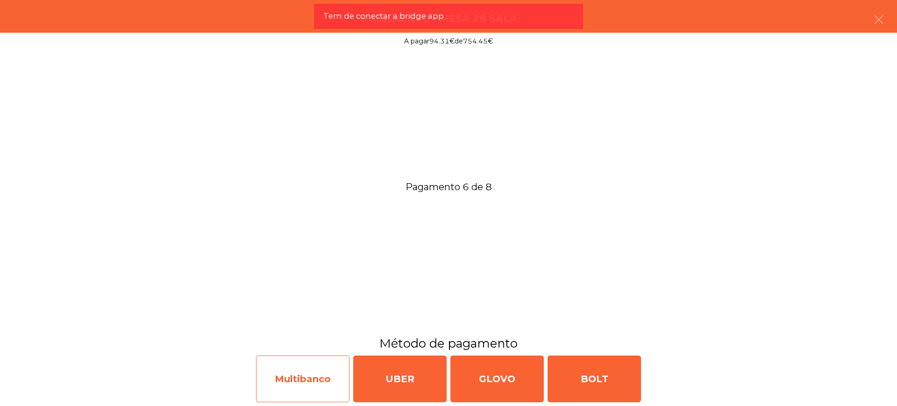
click at [320, 375] on div "Multibanco" at bounding box center [302, 379] width 93 height 47
select select "**"
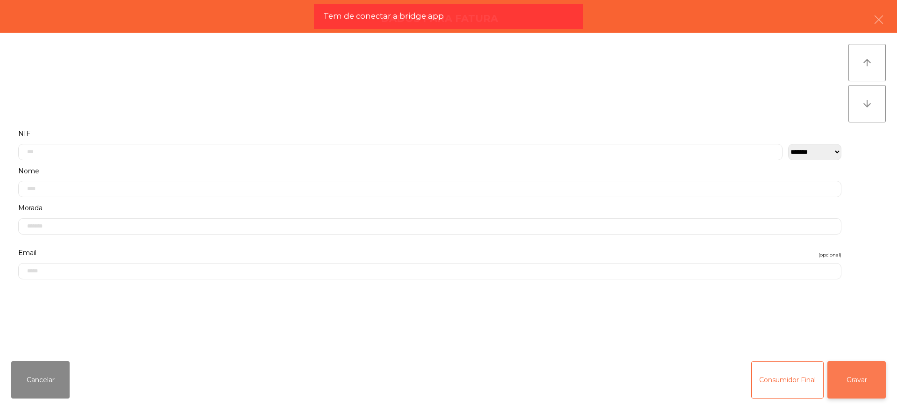
drag, startPoint x: 848, startPoint y: 379, endPoint x: 744, endPoint y: 374, distance: 104.3
click at [847, 379] on button "Gravar" at bounding box center [857, 379] width 58 height 37
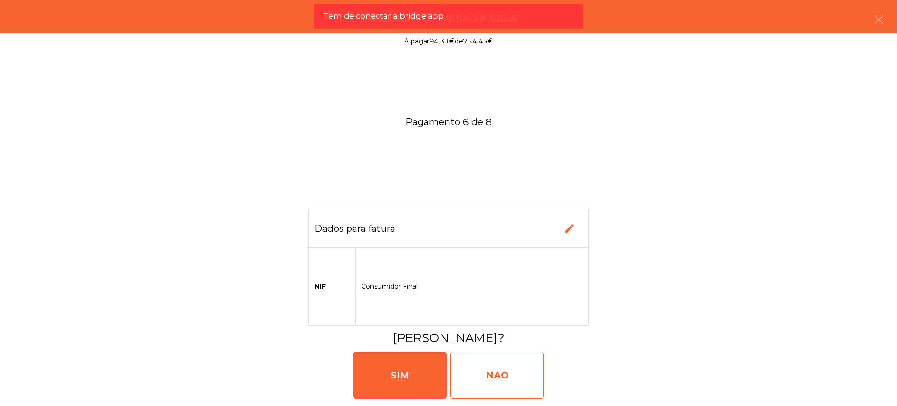
click at [520, 374] on div "NAO" at bounding box center [496, 375] width 93 height 47
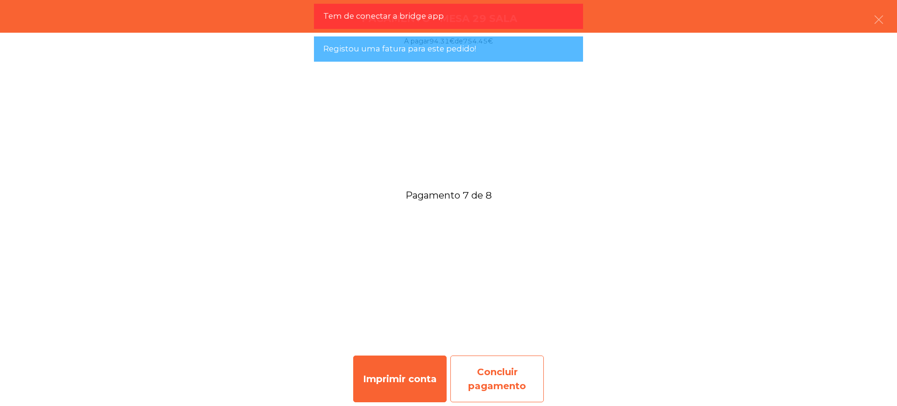
click at [489, 368] on div "Concluir pagamento" at bounding box center [496, 379] width 93 height 47
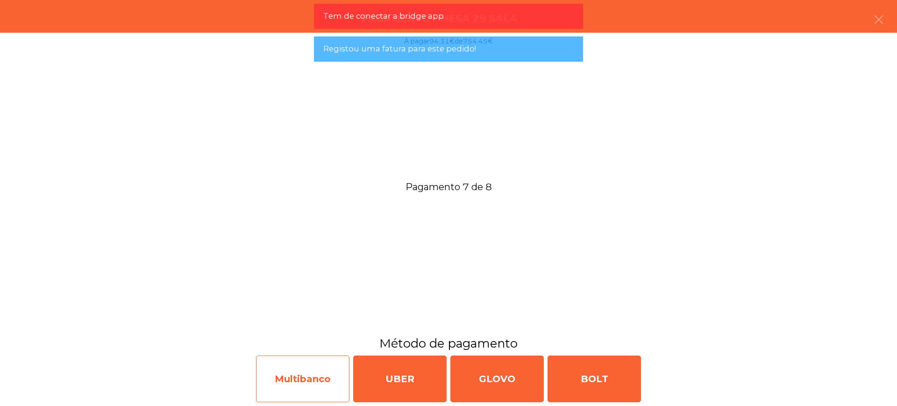
click at [311, 372] on div "Multibanco" at bounding box center [302, 379] width 93 height 47
select select "**"
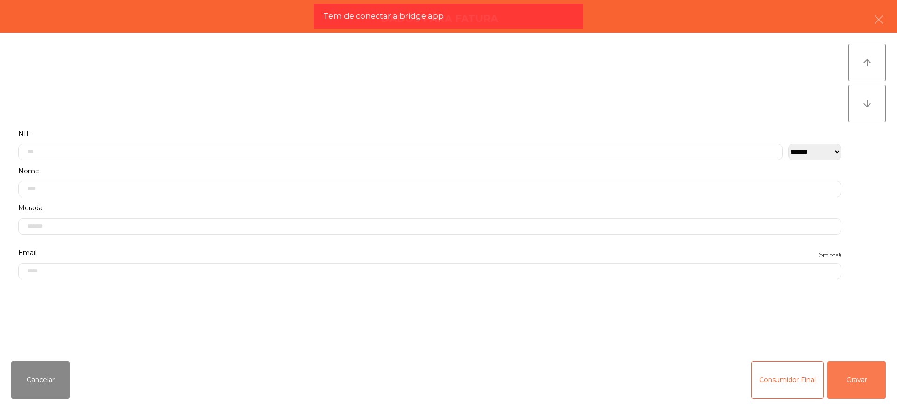
drag, startPoint x: 841, startPoint y: 378, endPoint x: 772, endPoint y: 374, distance: 69.7
click at [841, 378] on button "Gravar" at bounding box center [857, 379] width 58 height 37
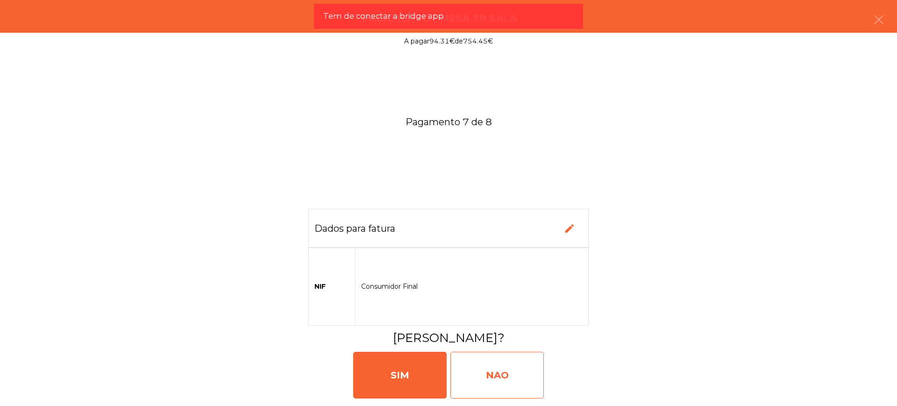
click at [505, 374] on div "NAO" at bounding box center [496, 375] width 93 height 47
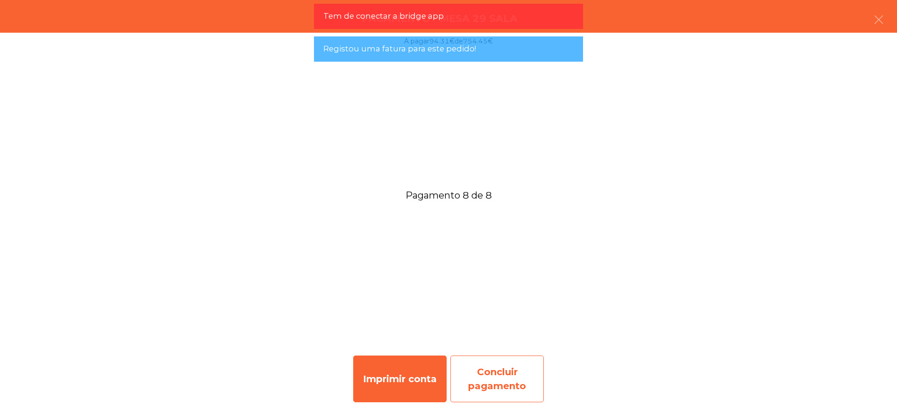
click at [498, 366] on div "Concluir pagamento" at bounding box center [496, 379] width 93 height 47
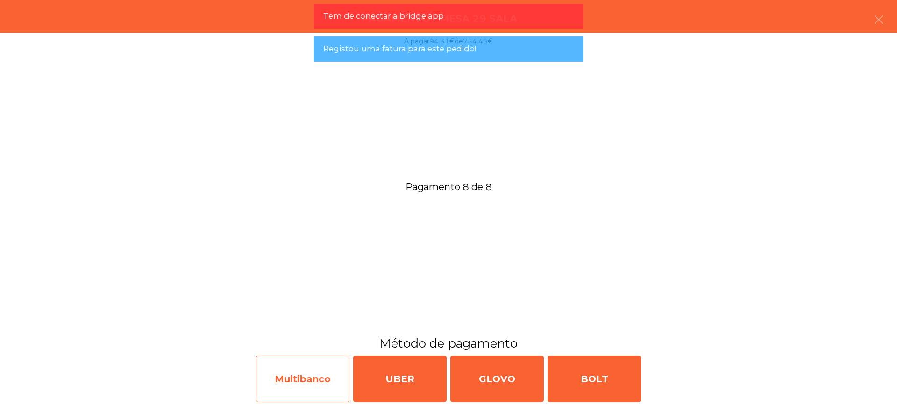
click at [283, 381] on div "Multibanco" at bounding box center [302, 379] width 93 height 47
select select "**"
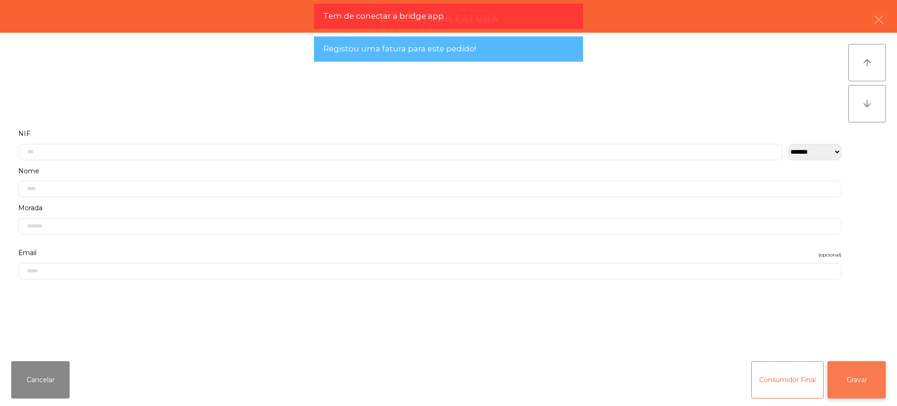
click at [838, 378] on button "Gravar" at bounding box center [857, 379] width 58 height 37
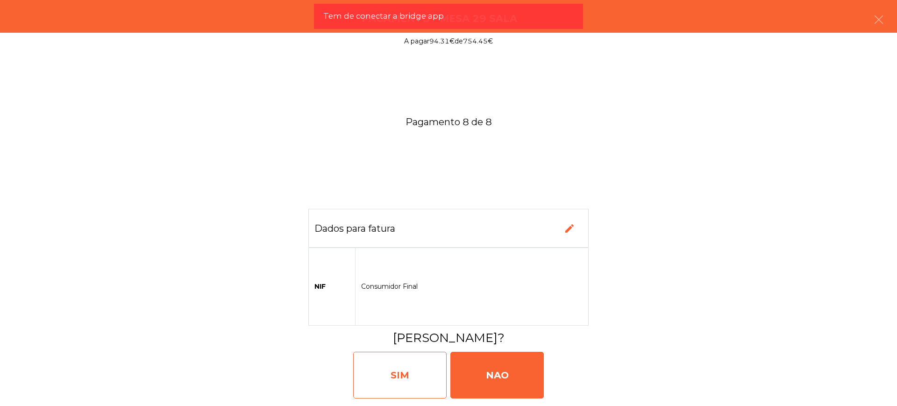
drag, startPoint x: 486, startPoint y: 368, endPoint x: 419, endPoint y: 354, distance: 68.8
click at [484, 368] on div "NAO" at bounding box center [496, 375] width 93 height 47
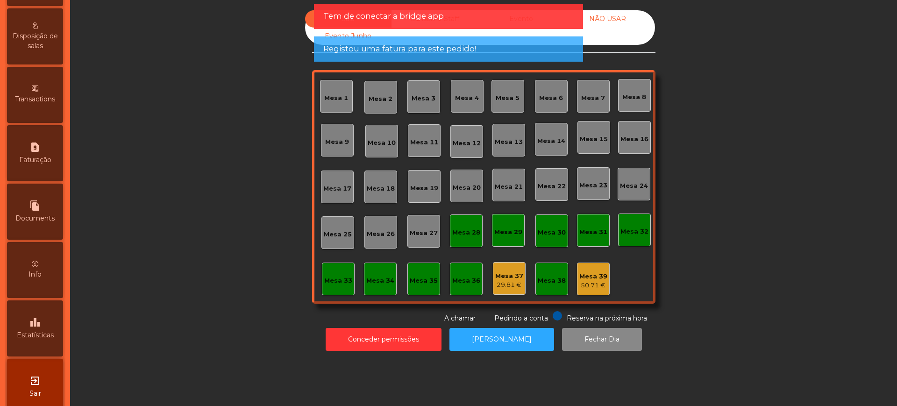
scroll to position [395, 0]
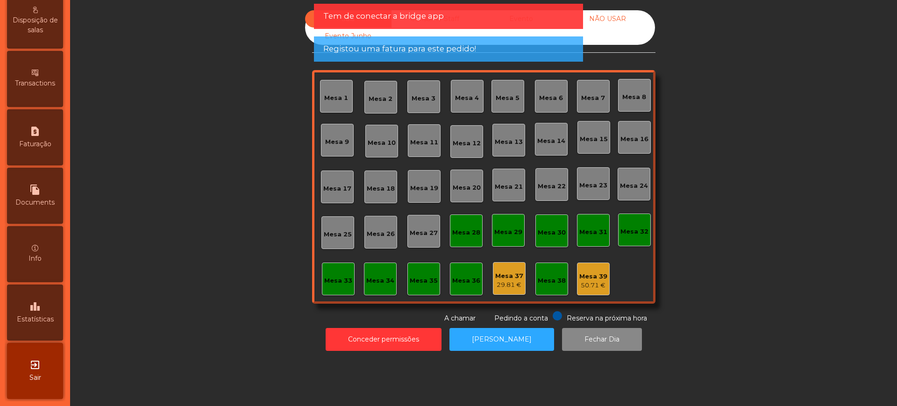
click at [46, 324] on span "Estatísticas" at bounding box center [35, 319] width 37 height 10
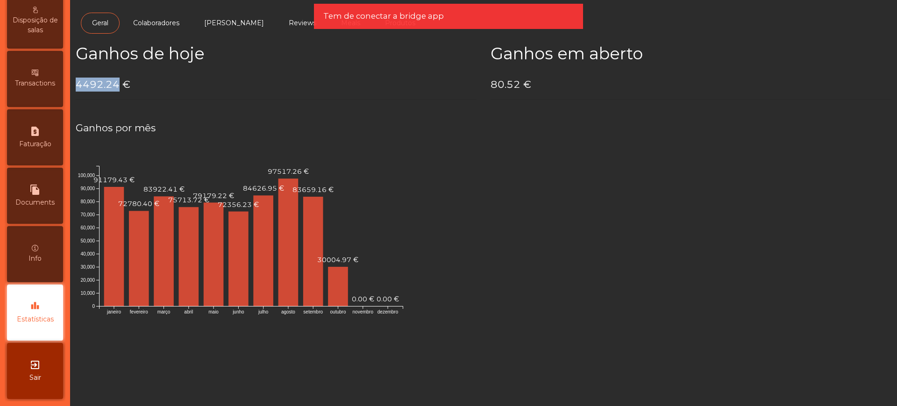
drag, startPoint x: 77, startPoint y: 83, endPoint x: 117, endPoint y: 84, distance: 39.7
click at [117, 84] on h4 "4492.24 €" at bounding box center [276, 85] width 401 height 14
copy h4 "4492.24"
